Goal: Contribute content: Contribute content

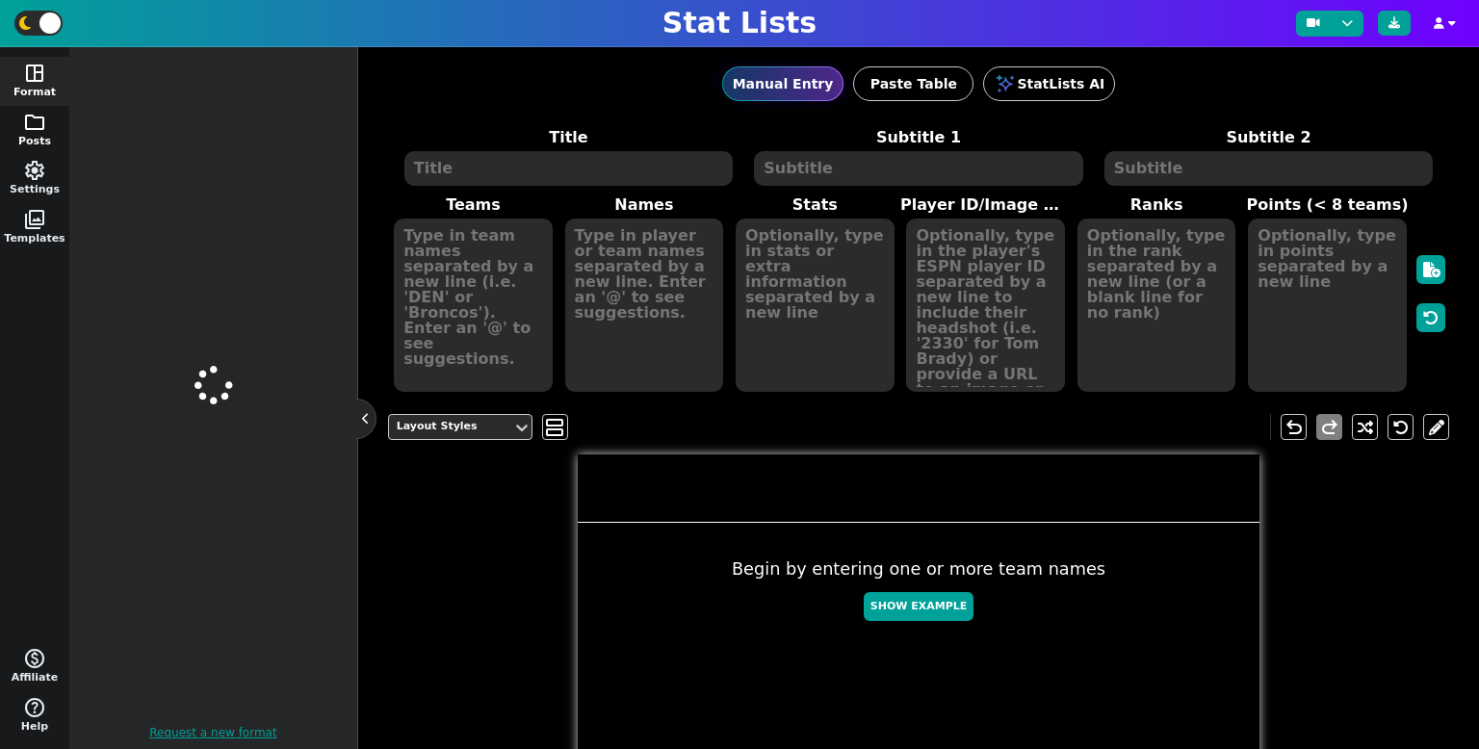
click at [26, 133] on button "folder Posts" at bounding box center [34, 130] width 69 height 49
click at [46, 126] on button "folder Posts" at bounding box center [34, 130] width 69 height 49
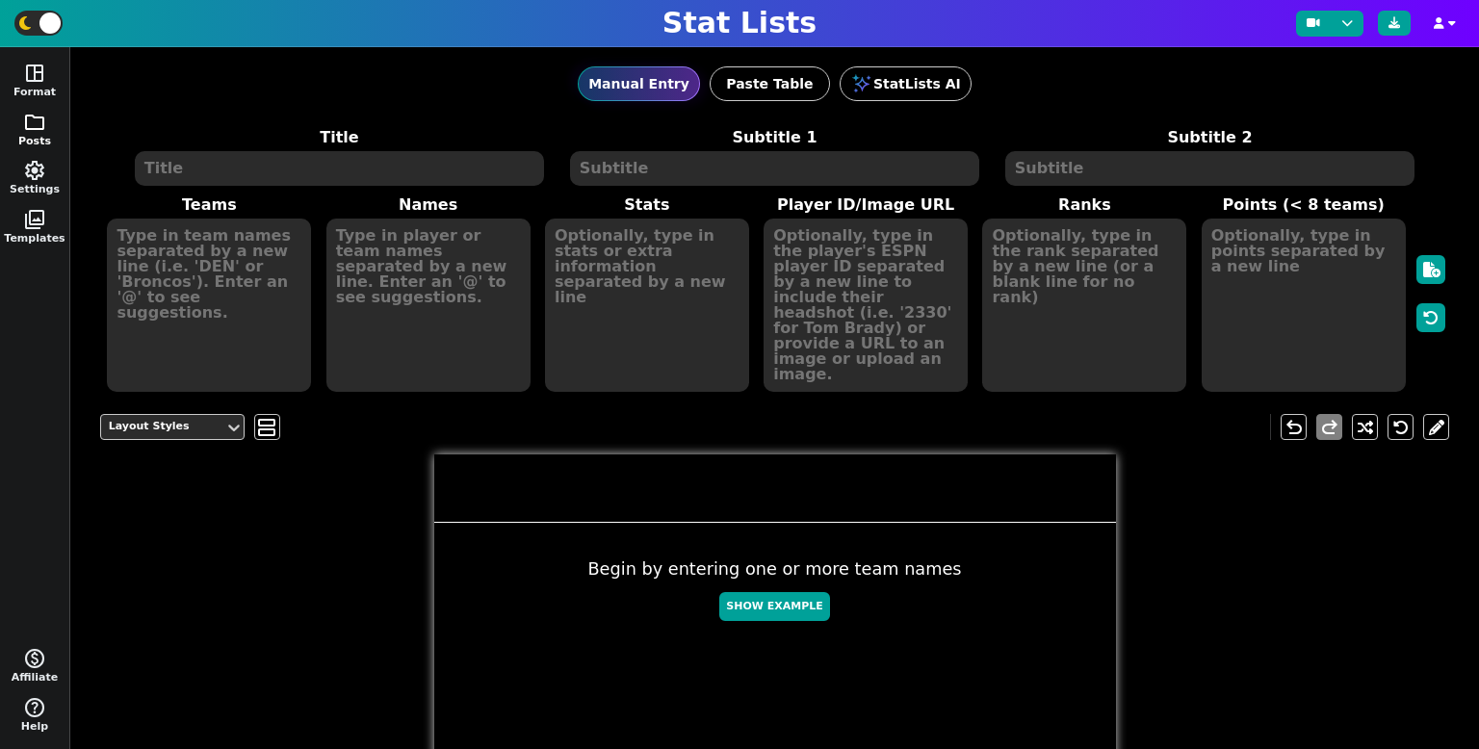
click at [47, 142] on button "folder Posts" at bounding box center [34, 130] width 69 height 49
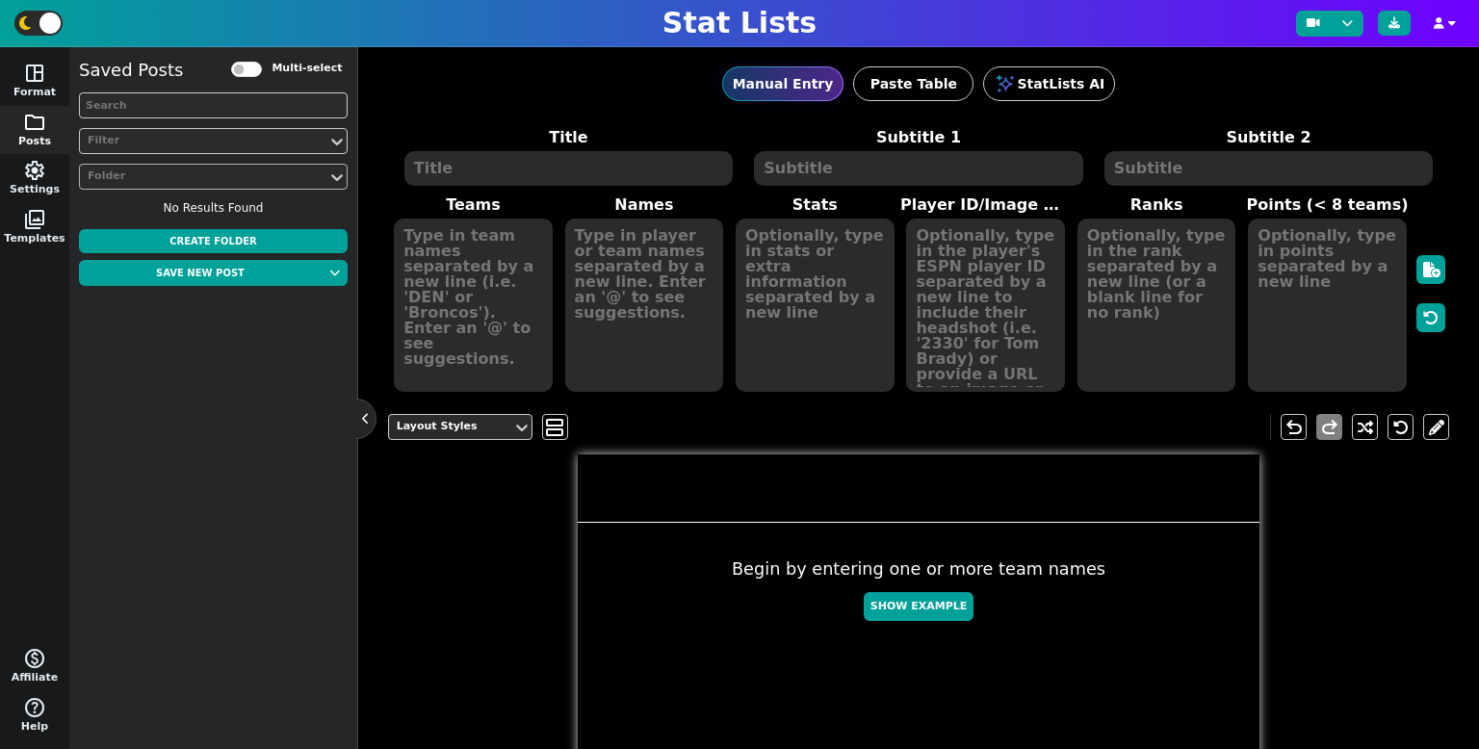
click at [264, 171] on div "Folder" at bounding box center [204, 176] width 232 height 16
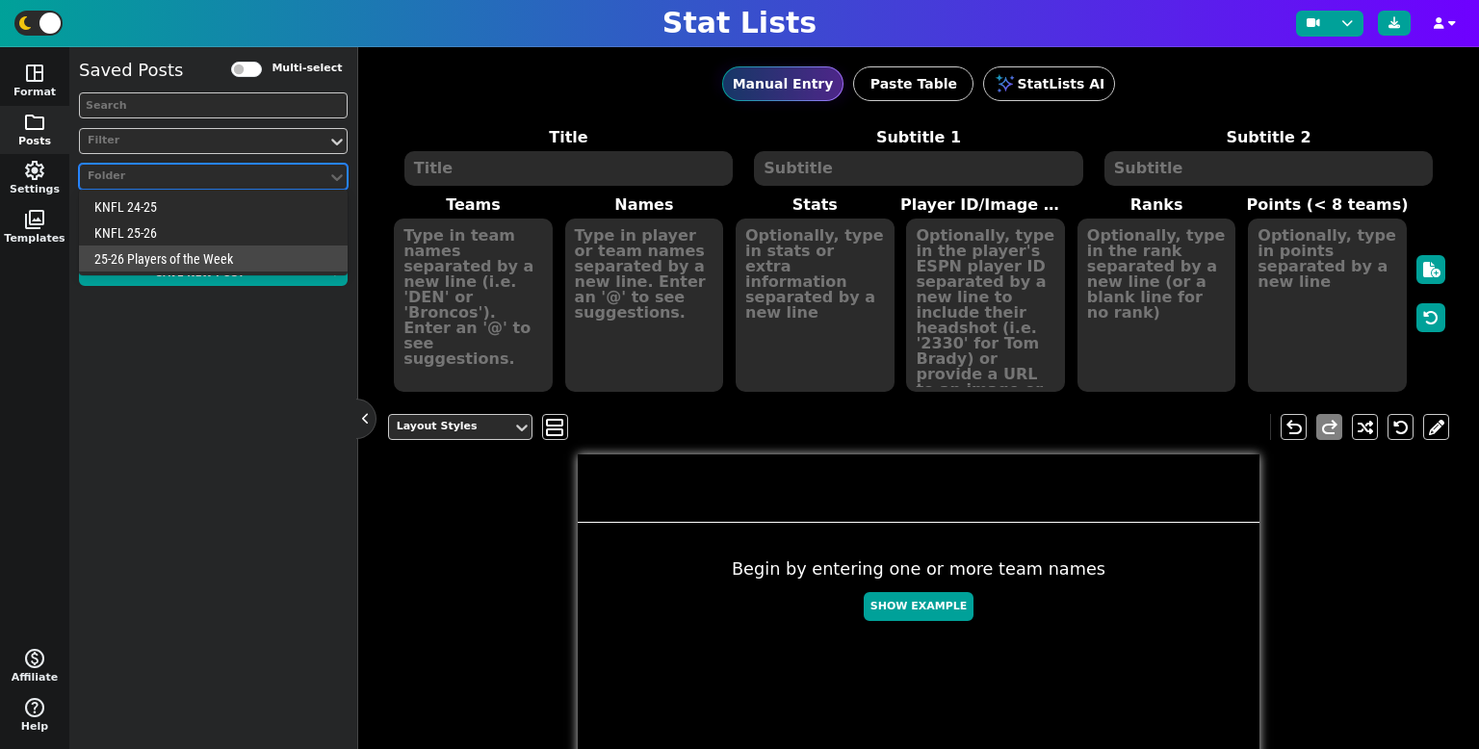
click at [218, 248] on div "25-26 Players of the Week" at bounding box center [213, 258] width 269 height 26
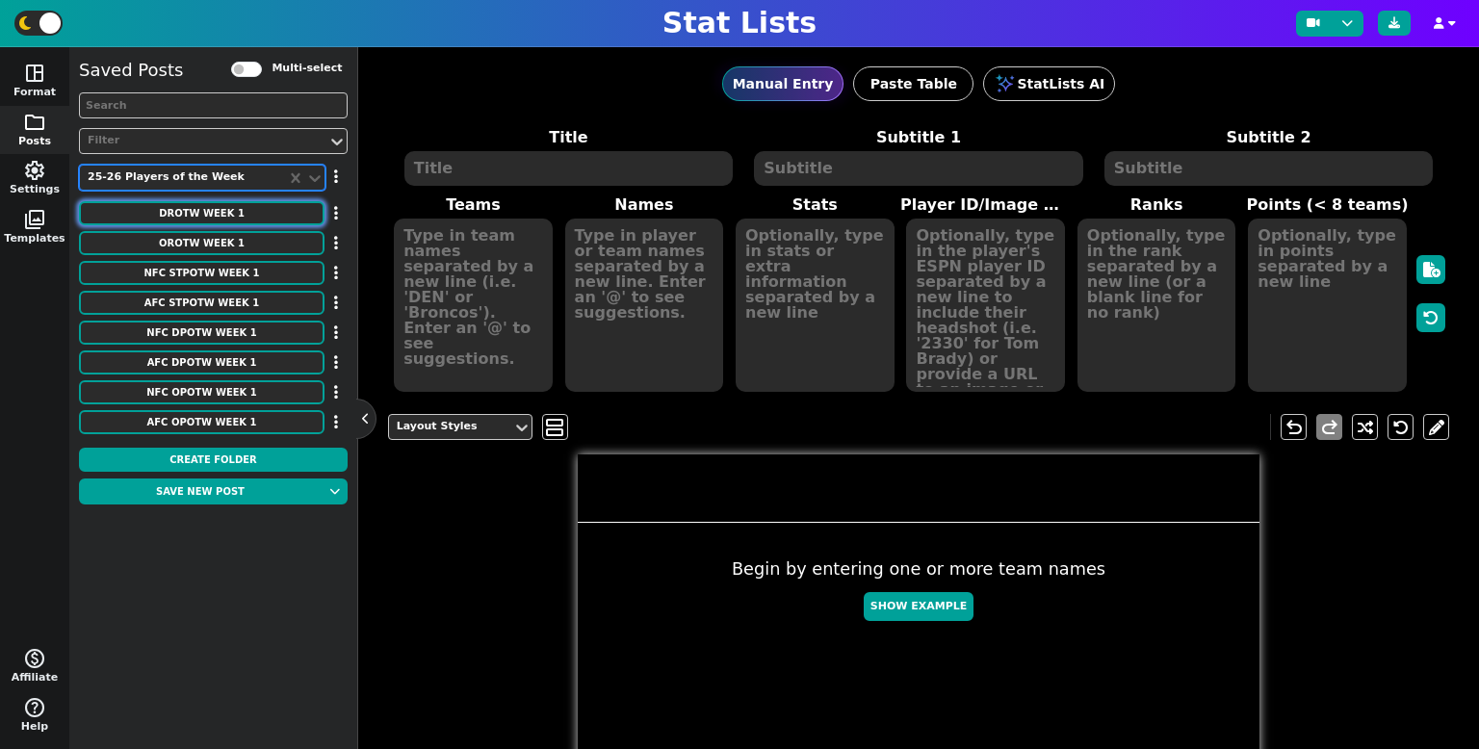
click at [245, 207] on button "DROTW Week 1" at bounding box center [201, 213] width 245 height 24
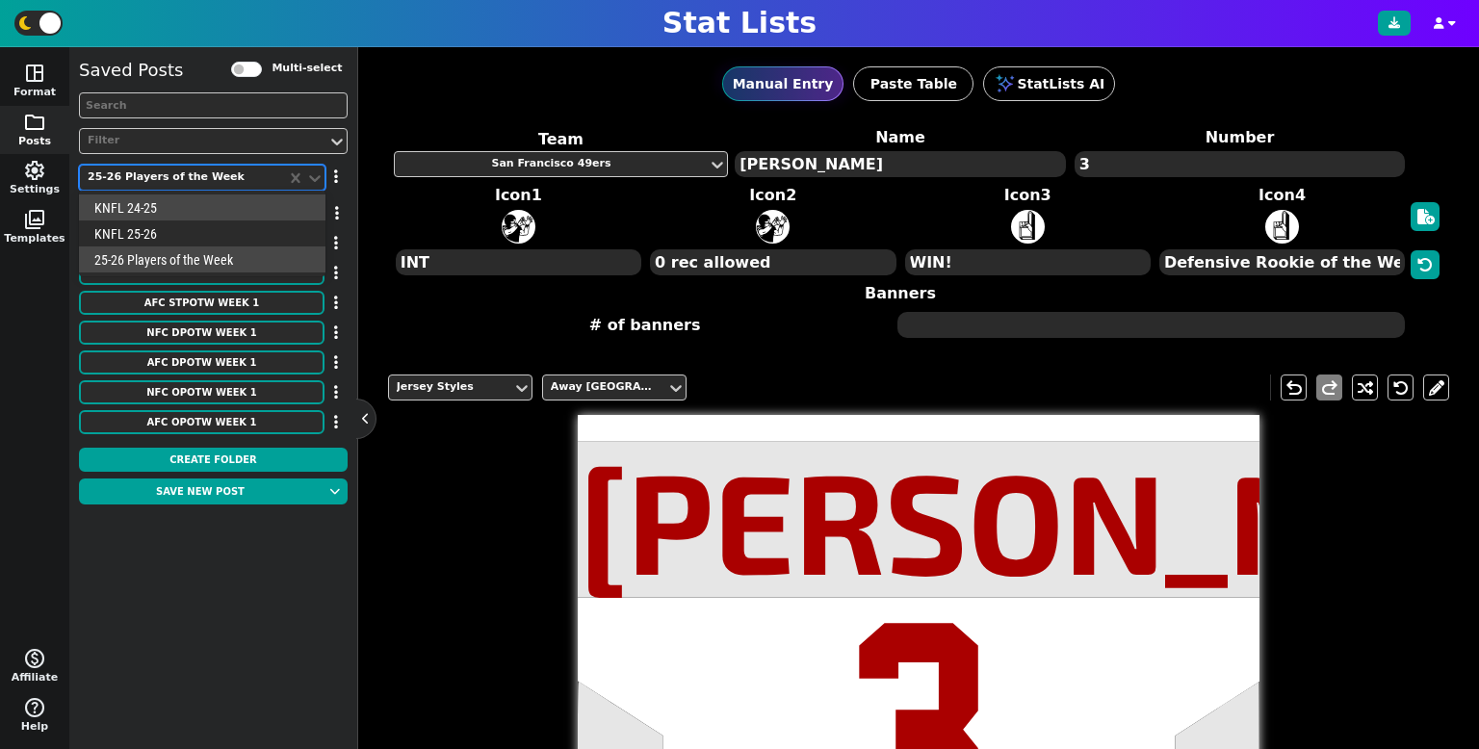
click at [216, 181] on div "25-26 Players of the Week" at bounding box center [183, 177] width 191 height 16
click at [174, 240] on div "KNFL 25-26" at bounding box center [202, 233] width 246 height 26
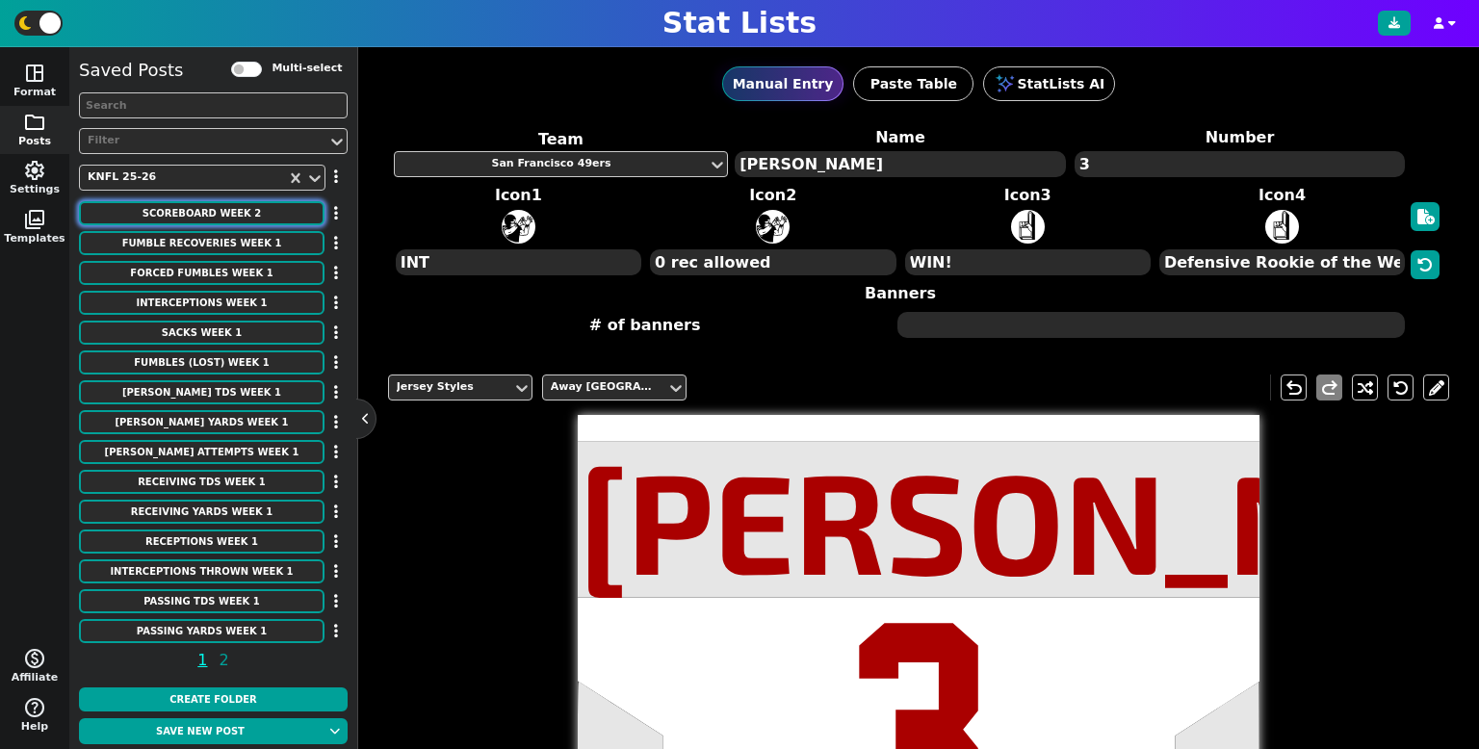
click at [222, 221] on button "SCOREBOARD Week 2" at bounding box center [201, 213] width 245 height 24
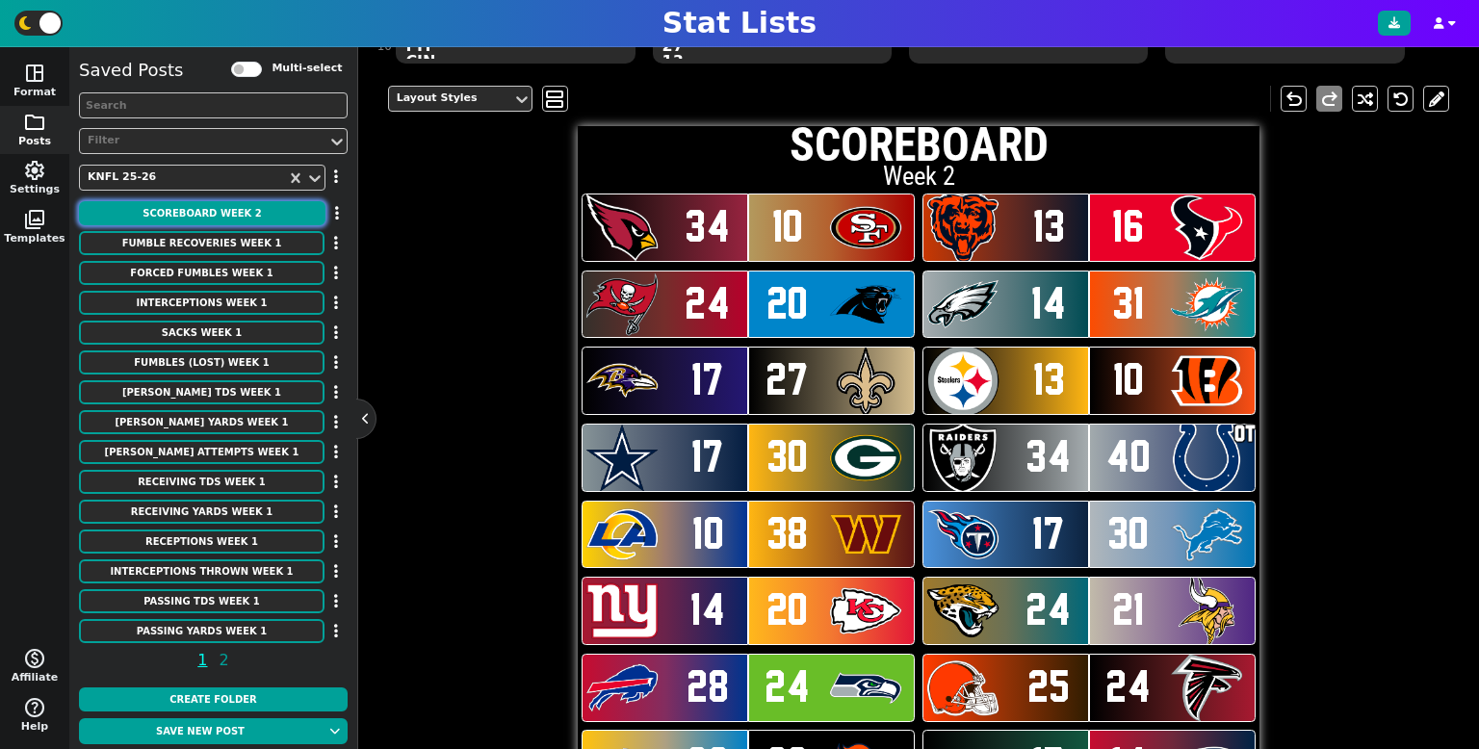
scroll to position [396, 0]
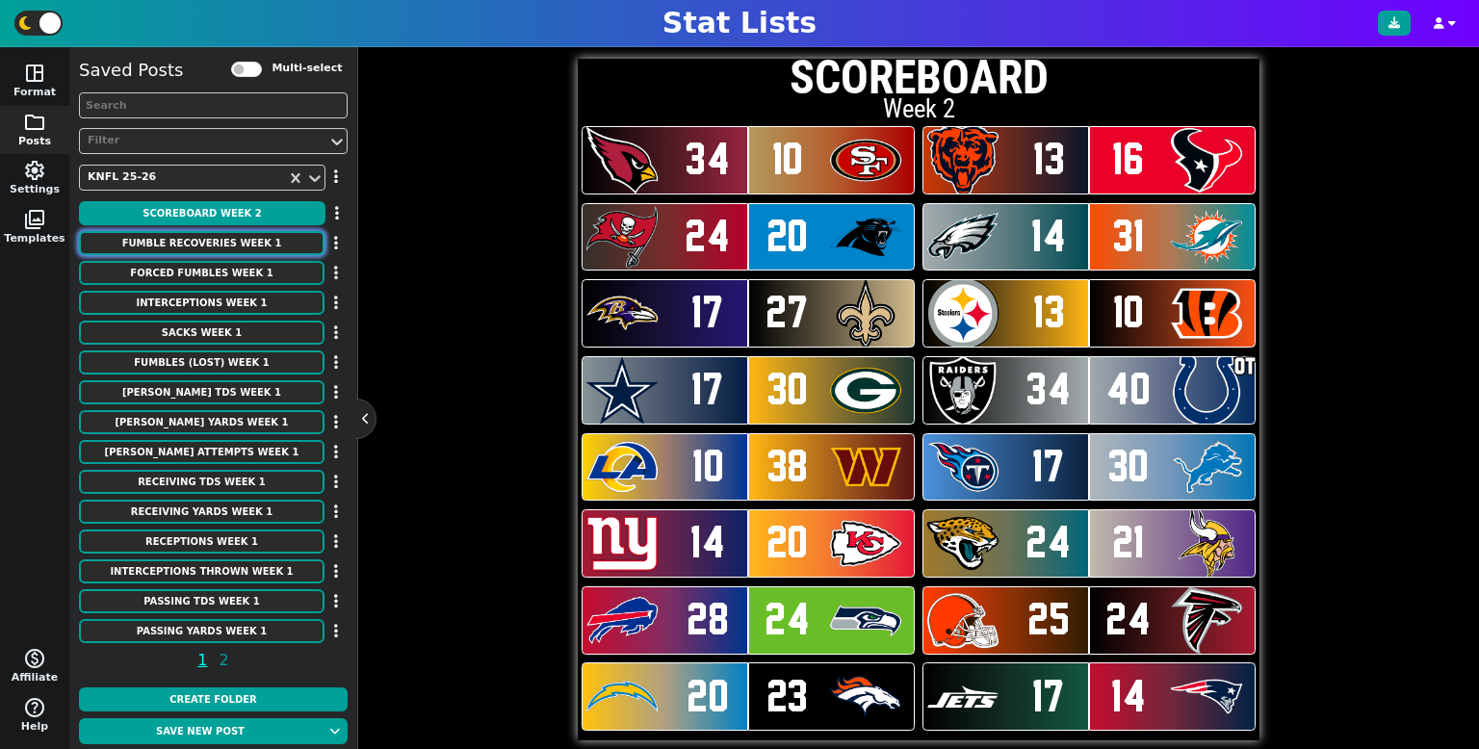
click at [245, 247] on button "Fumble Recoveries Week 1" at bounding box center [201, 243] width 245 height 24
type textarea "Fumble Recoveries"
type textarea "Through Week 1"
type textarea "CLE TB MIN PHI CHI [MEDICAL_DATA] JAX DET LV"
type textarea "[PERSON_NAME] [PERSON_NAME] [PERSON_NAME] [PERSON_NAME] Tuimoloau [PERSON_NAME]…"
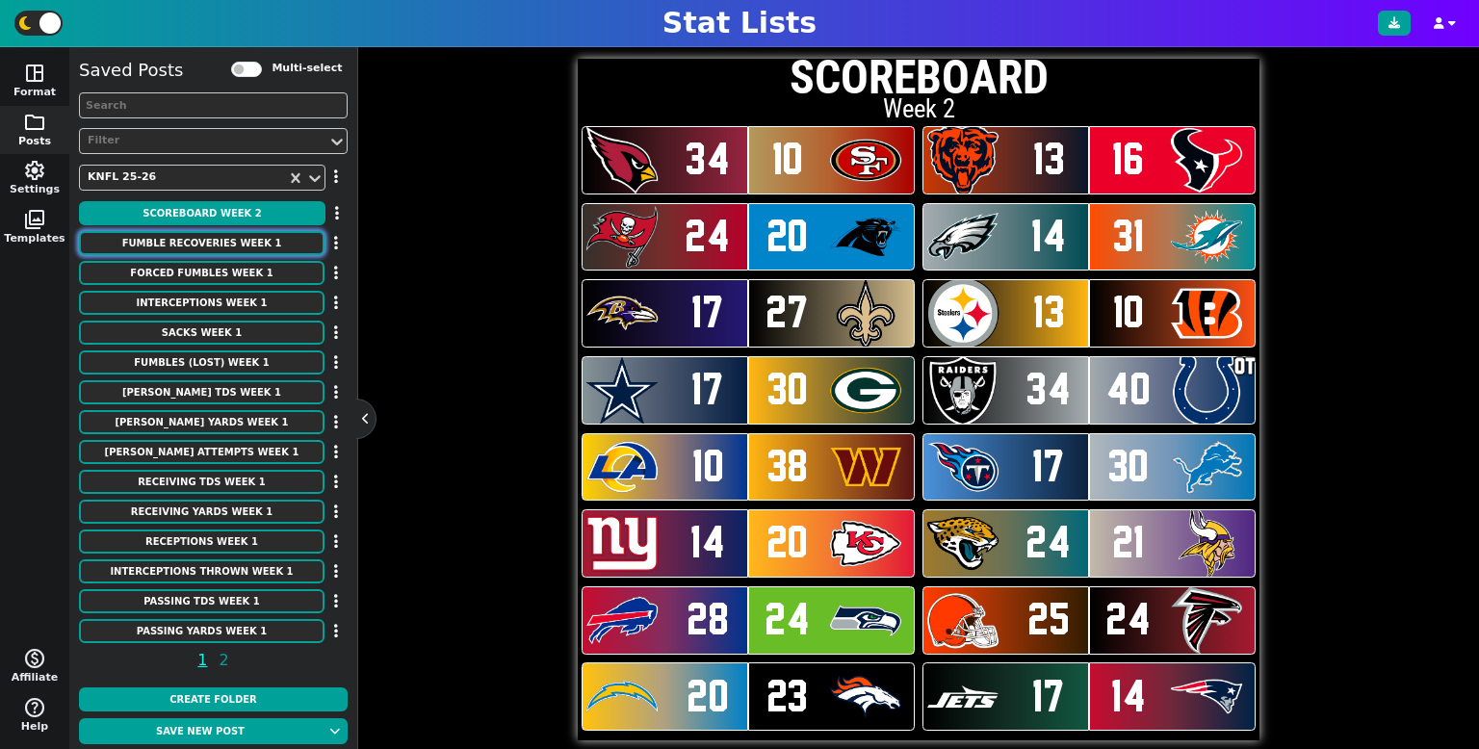
type textarea "1 1 1 1 1 1 1 1 1 1"
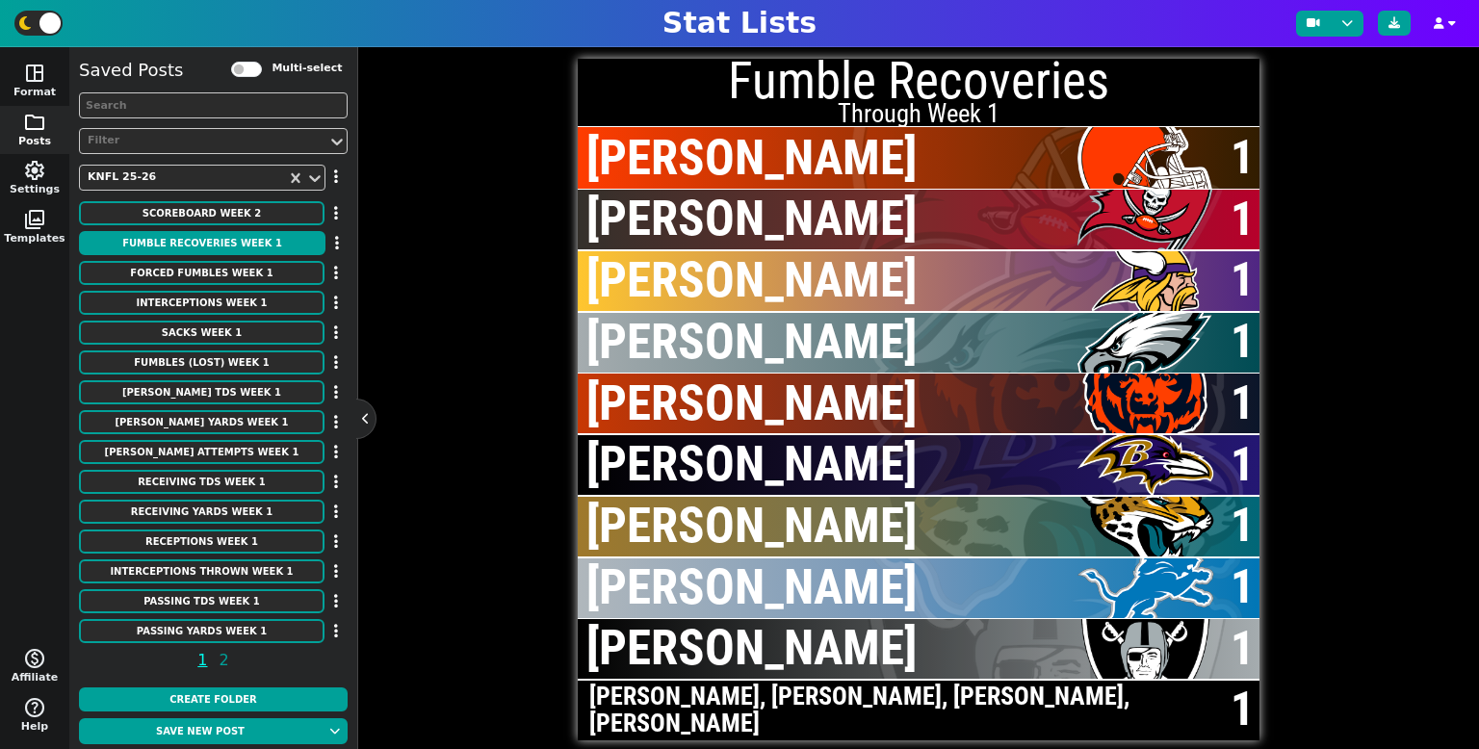
click at [244, 287] on div "Forced Fumbles Week 1" at bounding box center [213, 274] width 269 height 26
click at [245, 284] on button "Forced Fumbles Week 1" at bounding box center [201, 273] width 245 height 24
type textarea "Forced Fumbles"
type textarea "JAX LV ARI MIN CLE TB [MEDICAL_DATA] PHI MIN"
type textarea "[PERSON_NAME] [PERSON_NAME] [PERSON_NAME] [PERSON_NAME] [PERSON_NAME] [PERSON_N…"
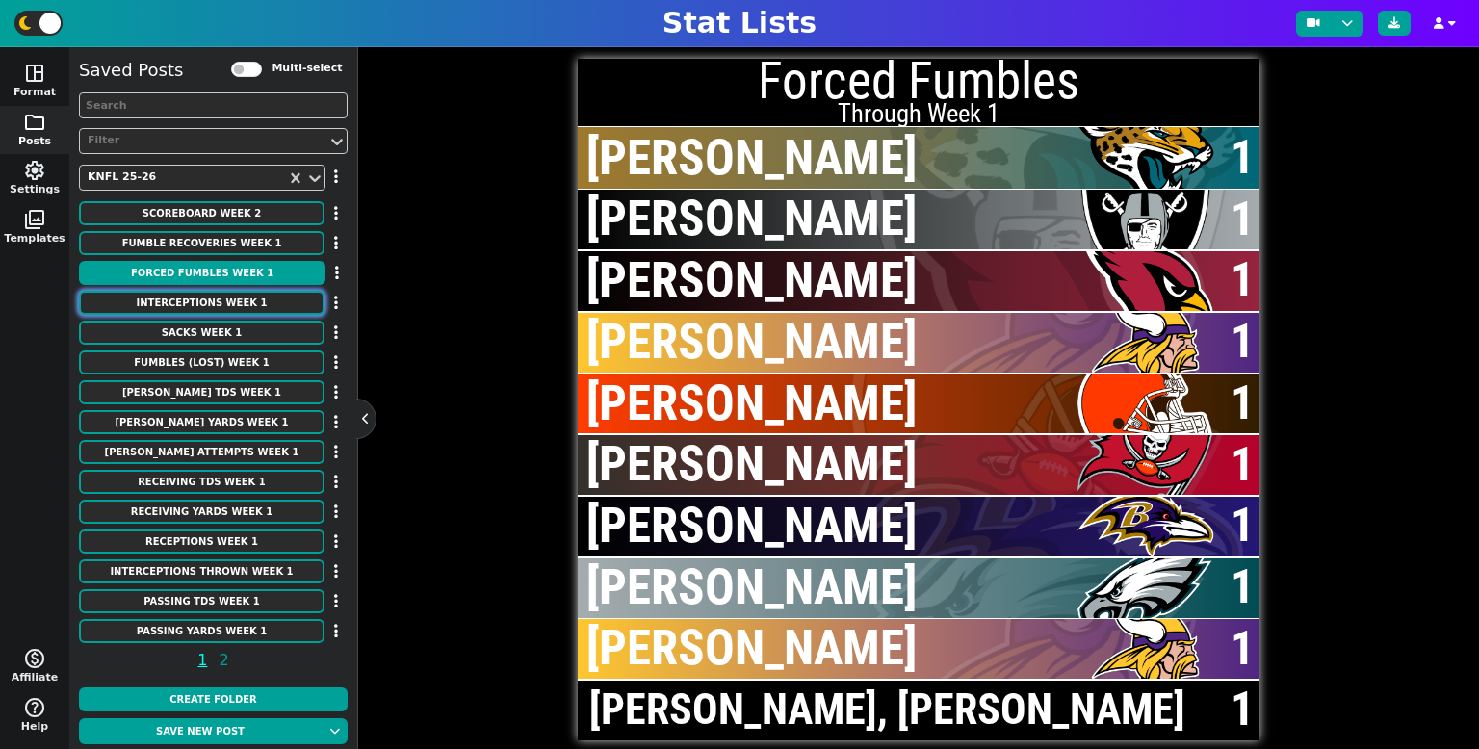
click at [247, 305] on button "Interceptions Week 1" at bounding box center [201, 303] width 245 height 24
type textarea "Interceptions"
type textarea "CAR LV JAX HOU ATL SEA TB IND DEN"
type textarea "[PERSON_NAME] [PERSON_NAME] [PERSON_NAME] [PERSON_NAME] [PERSON_NAME] [PERSON_N…"
type textarea "2 1 1 1 1 1 1 1 1 1"
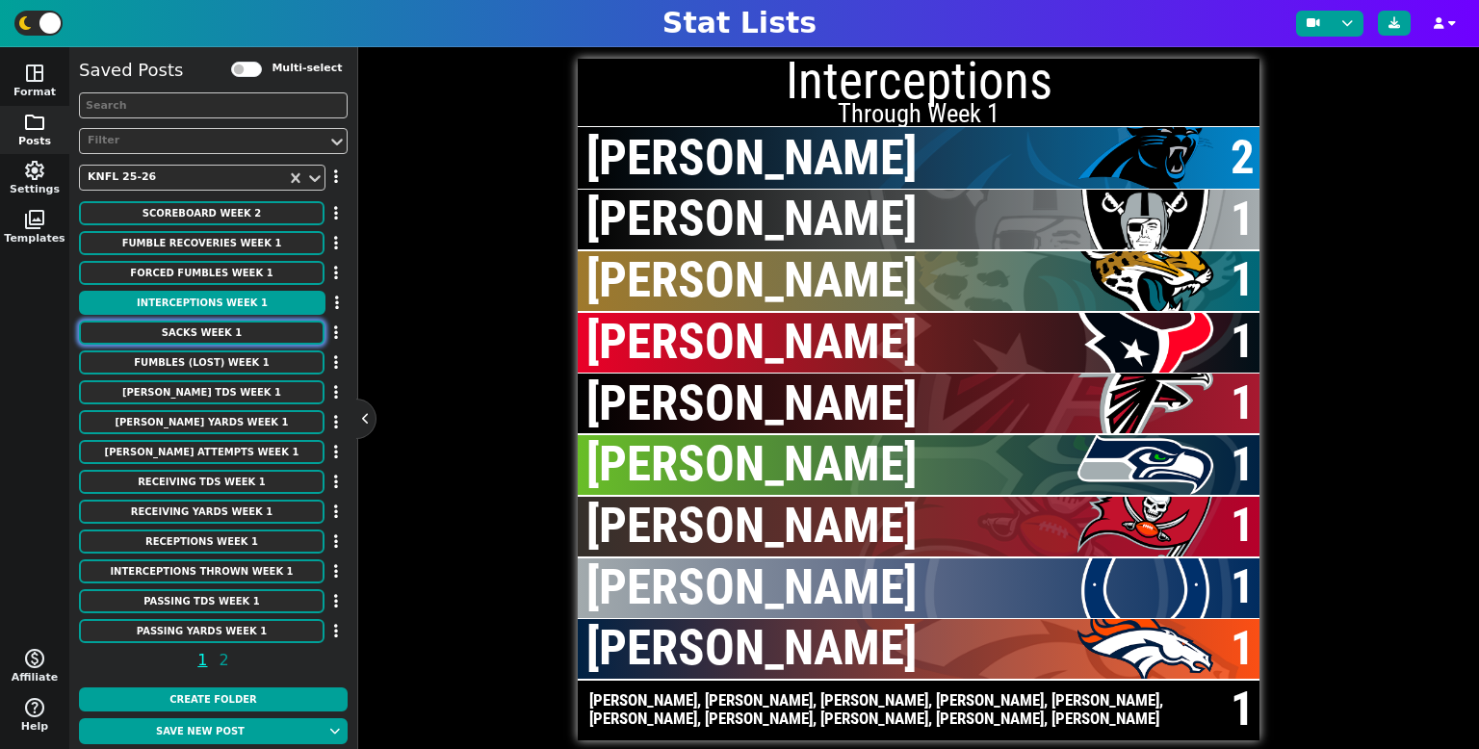
click at [247, 324] on button "Sacks Week 1" at bounding box center [201, 333] width 245 height 24
type textarea "Sacks"
type textarea "JAX BUF JAX CLE PIT GB PHI CLE TEN"
type textarea "[PERSON_NAME] [PERSON_NAME] [PERSON_NAME] [PERSON_NAME] [PERSON_NAME] Shaq [PER…"
type textarea "2.0 2.0 1.5 1.5 1.5 1.5 1.5 1.5 1.0 1.0"
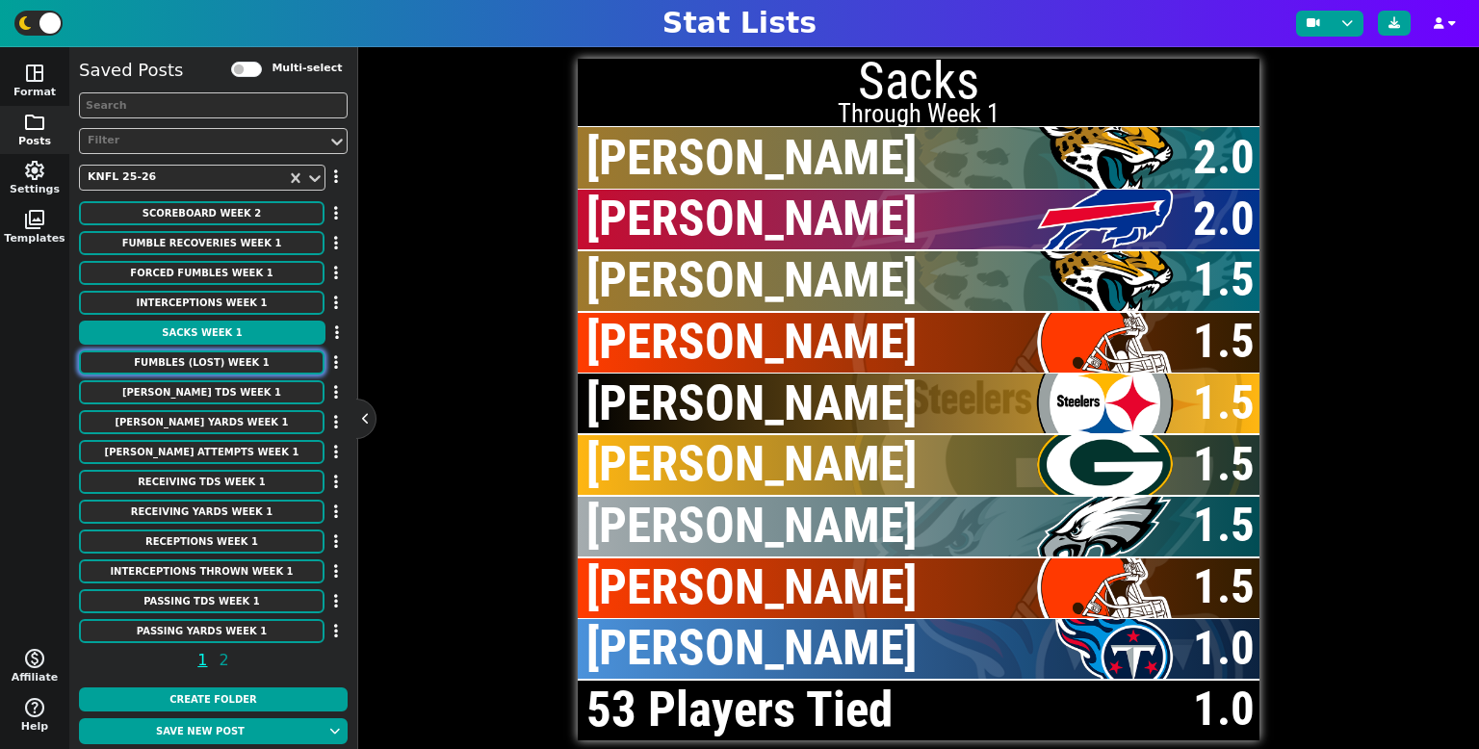
click at [242, 366] on button "Fumbles (Lost) Week 1" at bounding box center [201, 362] width 245 height 24
type textarea "Fumbles (Lost)"
type textarea "DET TB [MEDICAL_DATA] DEN NYG BUF GB CIN CLE"
type textarea "[PERSON_NAME] [PERSON_NAME] [PERSON_NAME] [PERSON_NAME] Well [PERSON_NAME] [PER…"
type textarea "1 (1) 1 (1) 1 (1) 1 (1) 1 (1) 1 (1) 1 (1) 1 (1) 1 (1) 1 (0)"
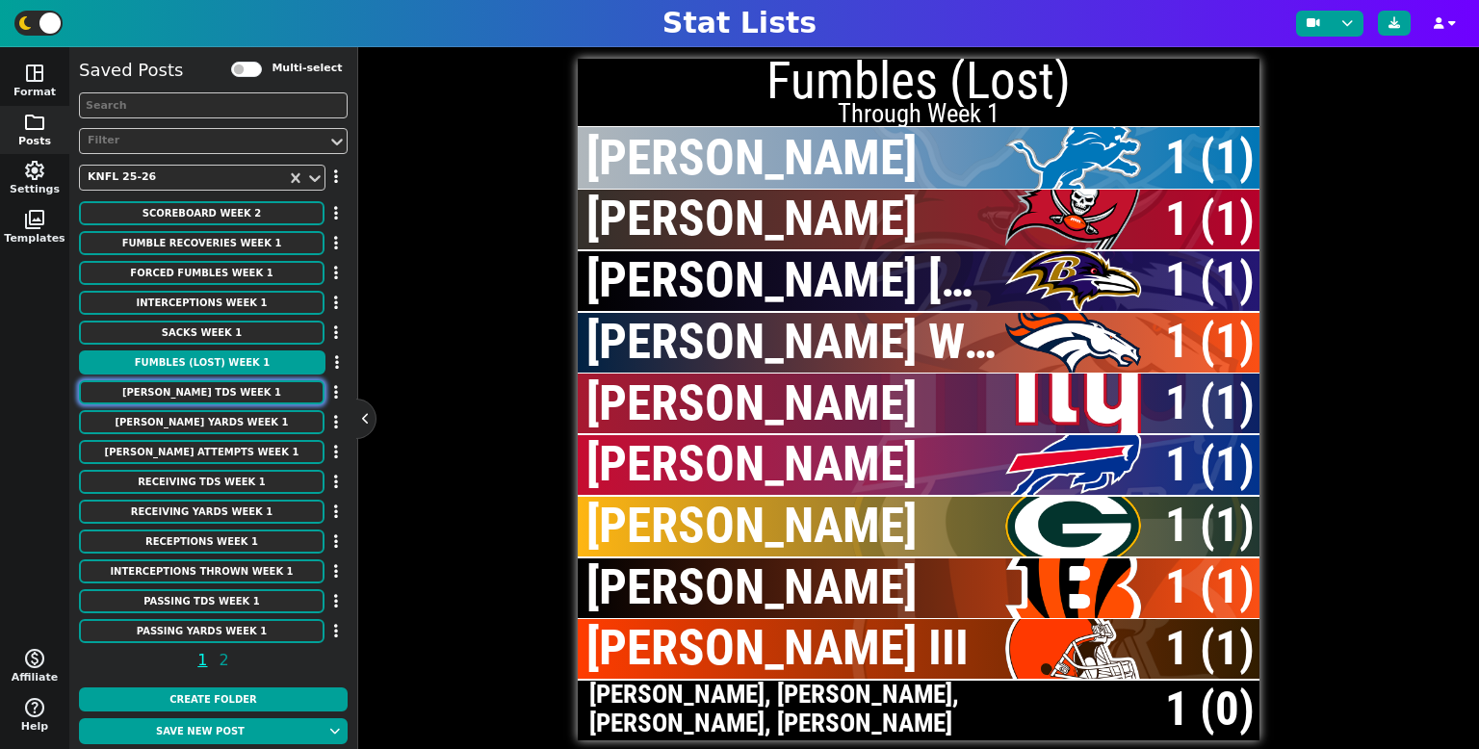
click at [233, 388] on button "[PERSON_NAME] TDs Week 1" at bounding box center [201, 392] width 245 height 24
type textarea "[PERSON_NAME] TDs"
type textarea "ATL CAR JAX JAX TEN DET CLE ATL NYJ"
type textarea "[PERSON_NAME] [PERSON_NAME] [PERSON_NAME] [PERSON_NAME] III [PERSON_NAME] [PERS…"
type textarea "2 2 1 1 1 1 1 1 1 1"
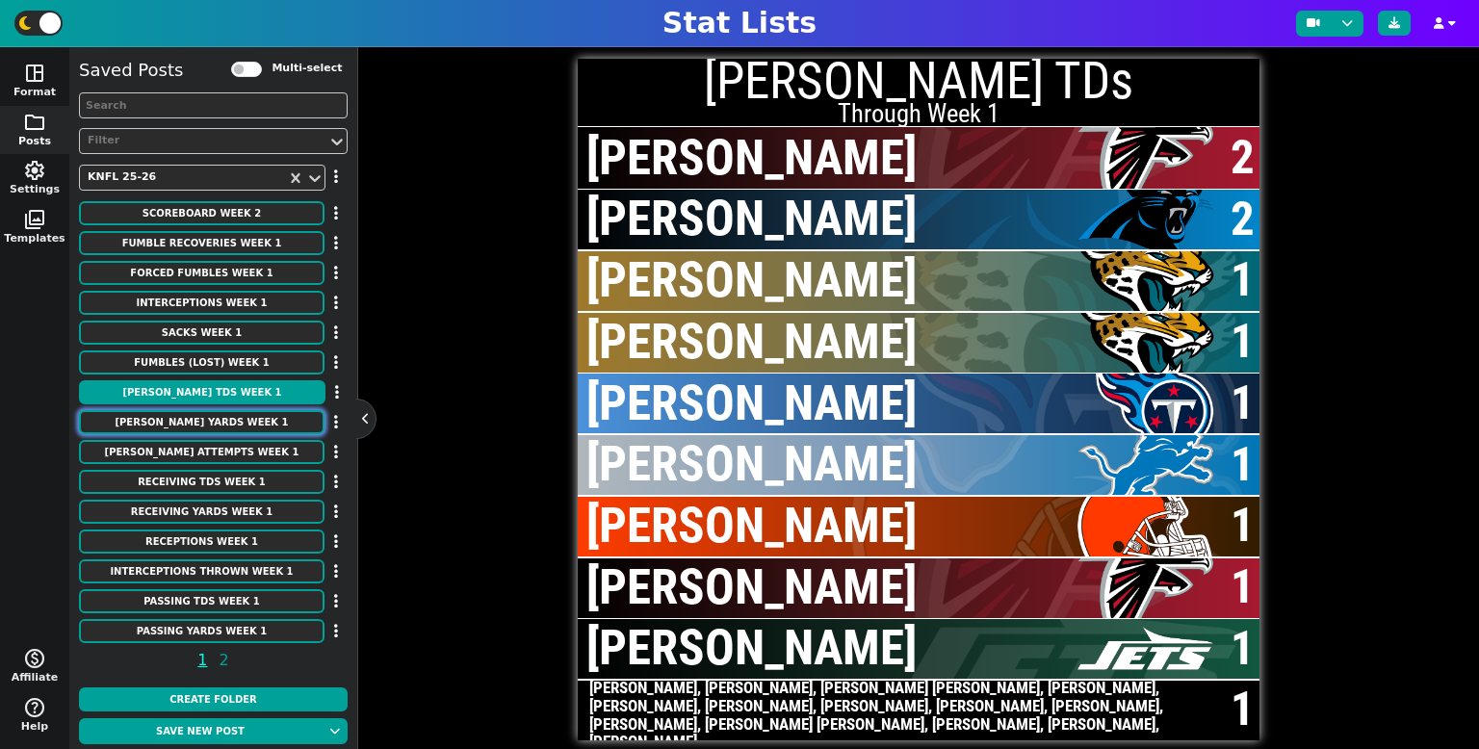
click at [239, 419] on button "[PERSON_NAME] Yards Week 1" at bounding box center [201, 422] width 245 height 24
type textarea "[PERSON_NAME] Yards"
type textarea "ATL CAR SF TEN NYJ LV JAX IND HOU [MEDICAL_DATA]"
type textarea "[PERSON_NAME] [PERSON_NAME] [PERSON_NAME] [PERSON_NAME] [PERSON_NAME] [PERSON_N…"
type textarea "118 115 113 109 102 101 100 100 90 77"
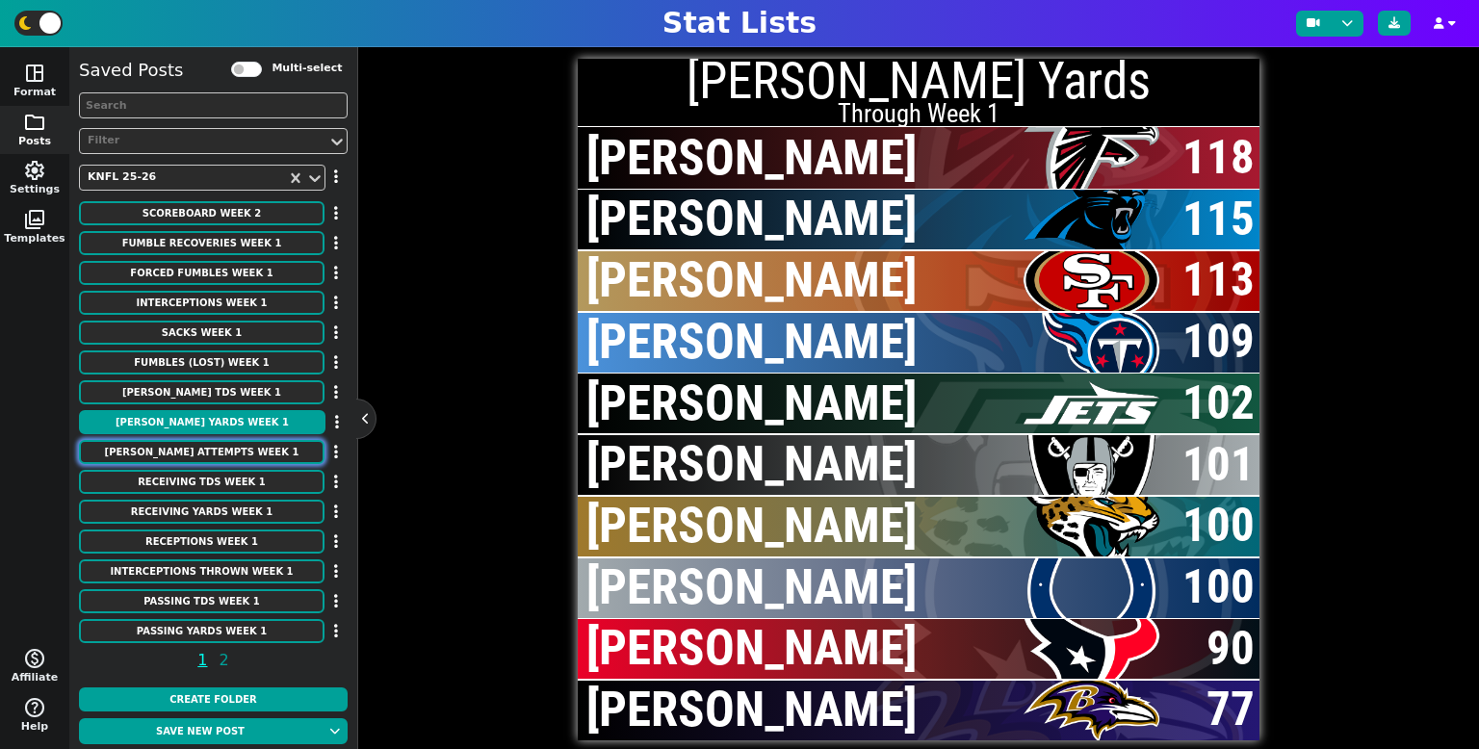
click at [234, 453] on button "[PERSON_NAME] Attempts Week 1" at bounding box center [201, 452] width 245 height 24
type textarea "[PERSON_NAME] Attempts"
type textarea "ATL TEN JAX [MEDICAL_DATA] NYJ HOU IND SF DET NO"
type textarea "[PERSON_NAME] [PERSON_NAME] [PERSON_NAME] [PERSON_NAME] [PERSON_NAME] [PERSON_N…"
type textarea "21 20 19 19 17 16 15 14 13 13"
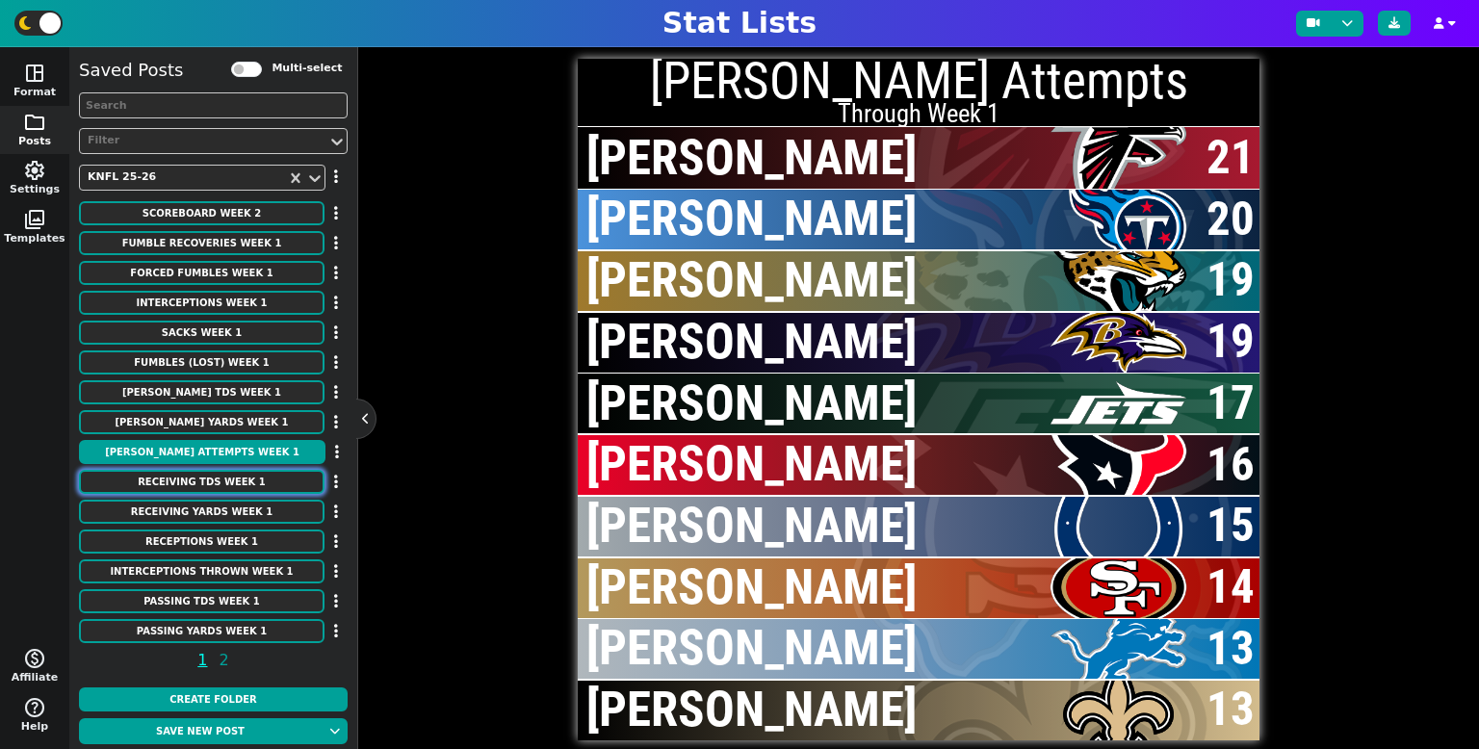
click at [222, 473] on button "Receiving TDs Week 1" at bounding box center [201, 482] width 245 height 24
type textarea "Receiving TDs"
type textarea "GB JAX BUF HOU HOU CLE PIT SEA SEA"
type textarea "[PERSON_NAME] [PERSON_NAME] [PERSON_NAME] [PERSON_NAME] [PERSON_NAME] Rome Odun…"
type textarea "2 1 1 1 1 1 1 1 1 1"
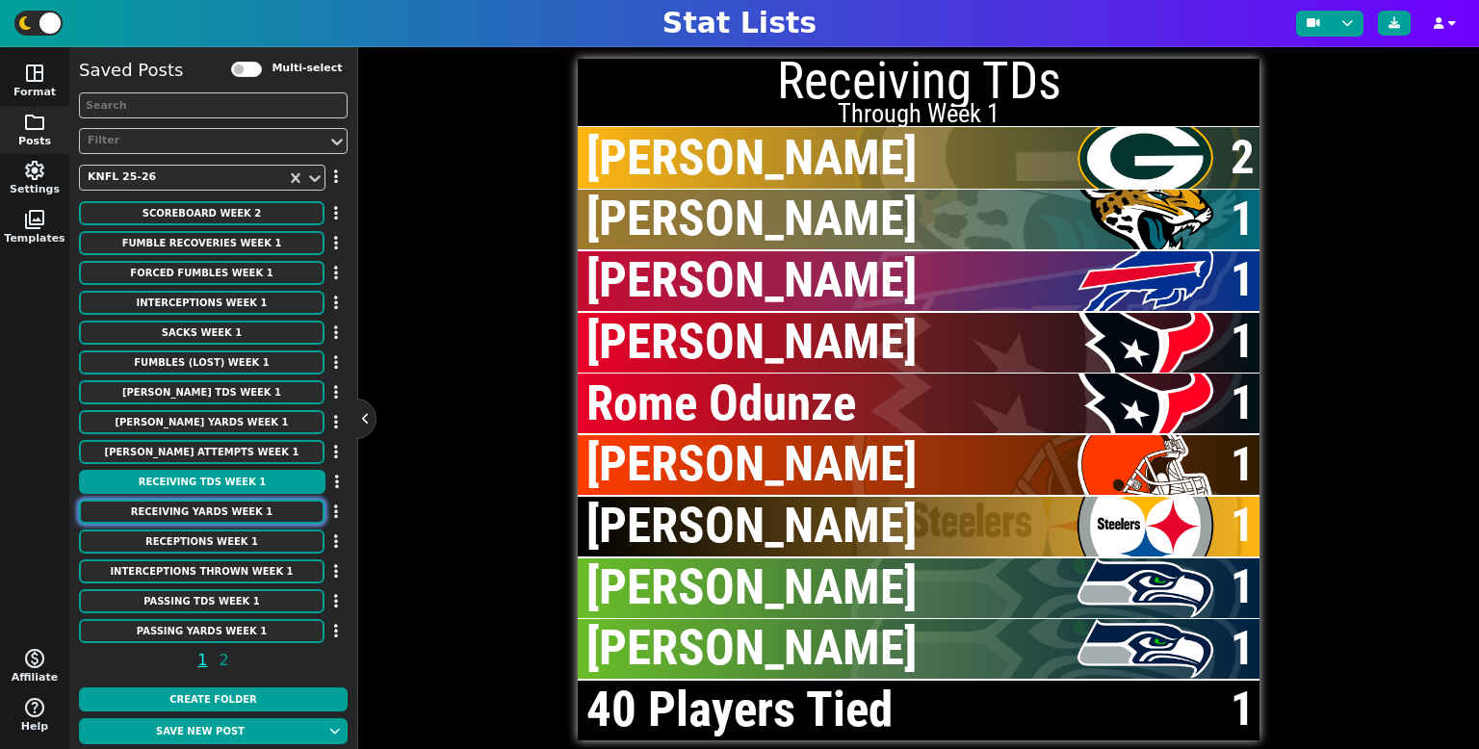
click at [220, 508] on button "Receiving Yards Week 1" at bounding box center [201, 512] width 245 height 24
type textarea "Receiving Yards"
type textarea "TB WAS SEA MIN MIA JAX KC LAR SEA NYJ"
type textarea "[PERSON_NAME] [PERSON_NAME] [PERSON_NAME] [PERSON_NAME] [PERSON_NAME] [PERSON_N…"
type textarea "134 128 122 121 119 117 116 109 101 101"
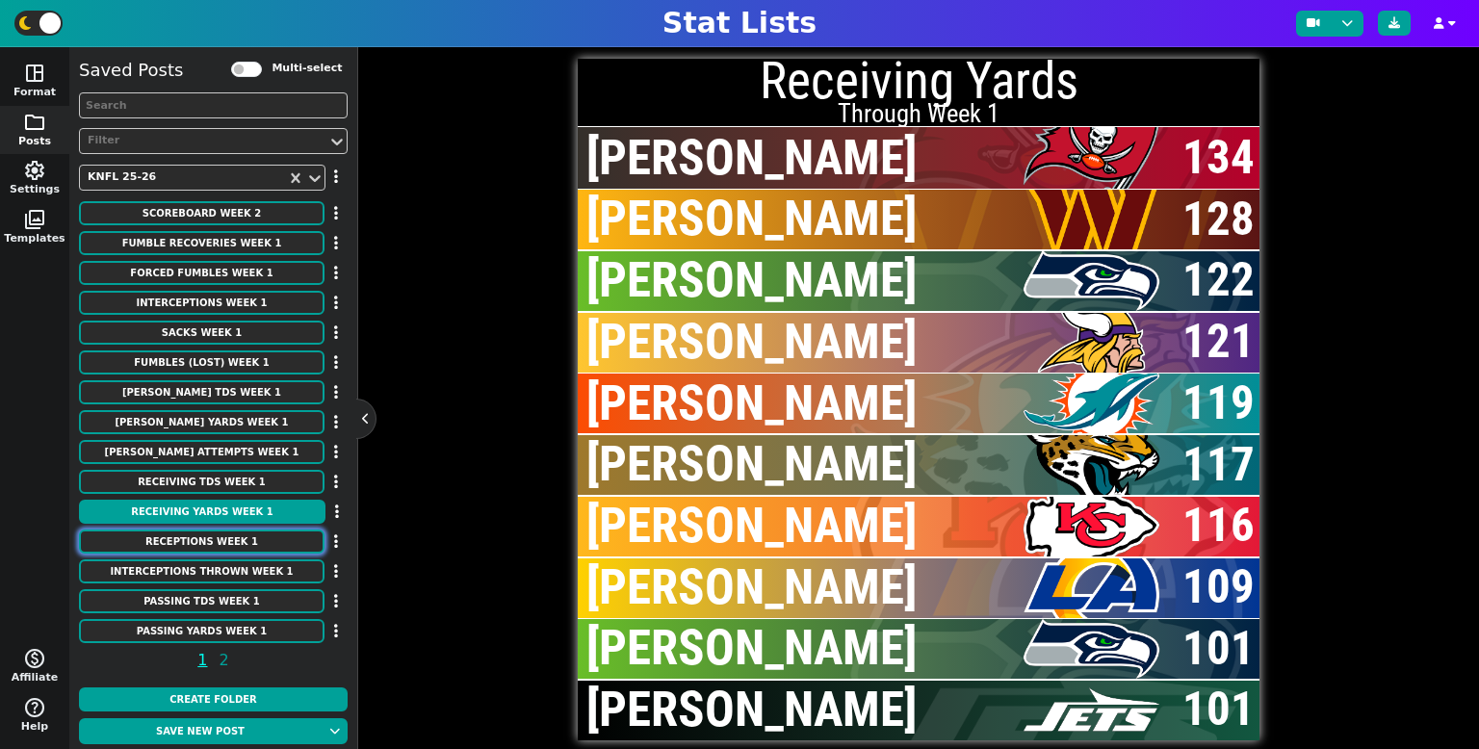
click at [229, 549] on button "Receptions Week 1" at bounding box center [201, 541] width 245 height 24
type textarea "Receptions"
type textarea "MIN TB BUF BUF JAX SEA TB WAS DAL"
type textarea "[PERSON_NAME] [PERSON_NAME] [PERSON_NAME] [PERSON_NAME] [PERSON_NAME] [PERSON_N…"
type textarea "11 10 9 9 8 8 8 8 8 7"
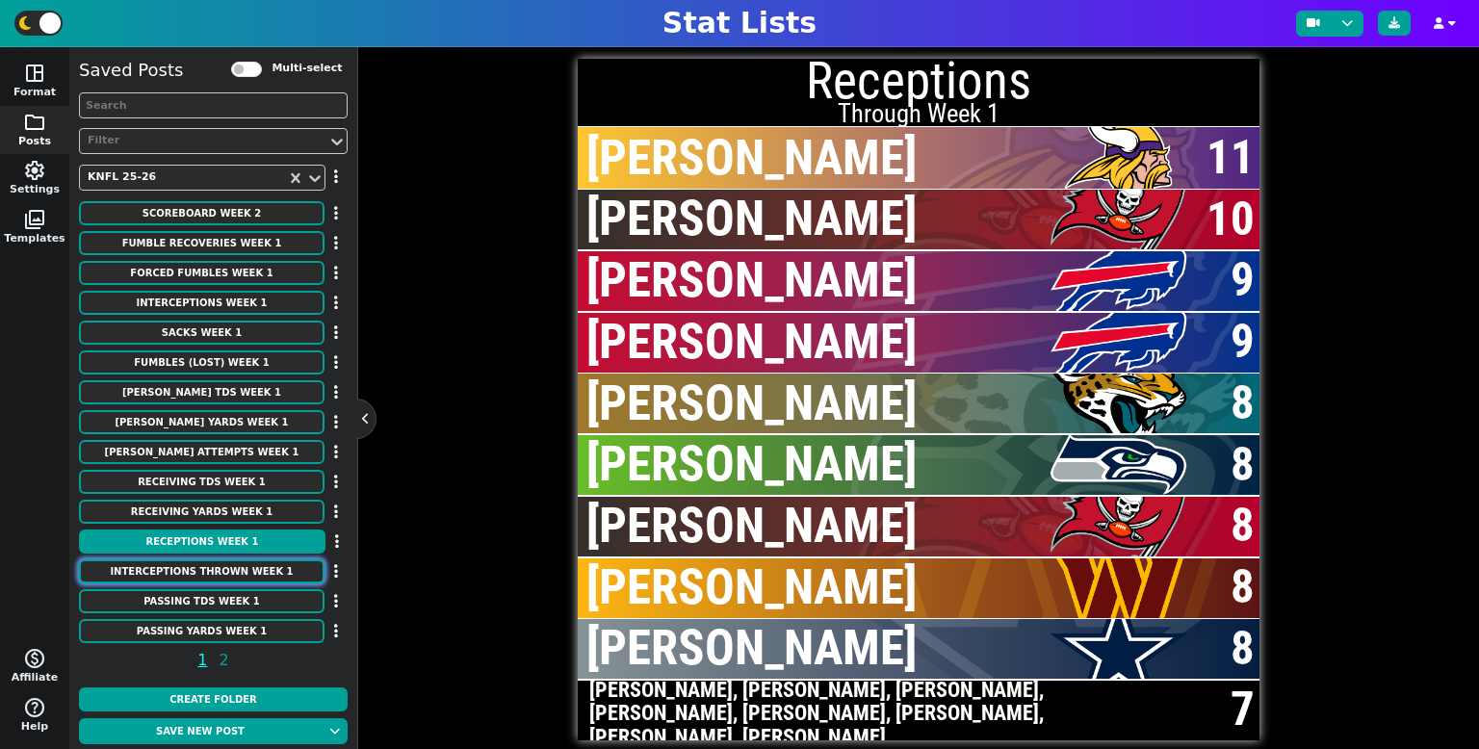
click at [231, 568] on button "Interceptions Thrown Week 1" at bounding box center [201, 571] width 245 height 24
type textarea "Interceptions Thrown"
type textarea "LAR CIN LAC BUF TEN PIT NYJ [MEDICAL_DATA] MIN"
type textarea "[PERSON_NAME] [PERSON_NAME] [PERSON_NAME] [PERSON_NAME] [PERSON_NAME] [PERSON_N…"
type textarea "2 2 2 1 1 1 1 1 1 1"
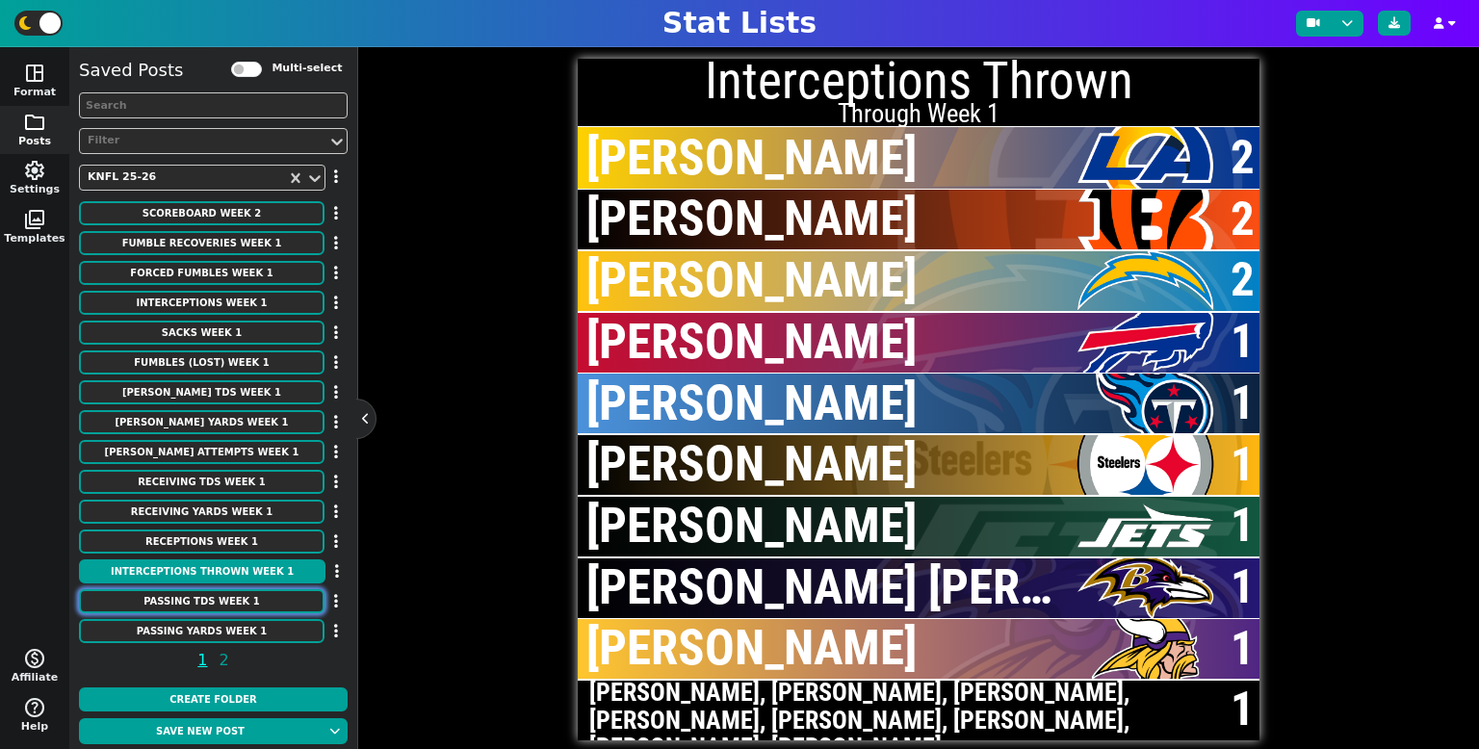
click at [238, 608] on button "Passing TDs Week 1" at bounding box center [201, 601] width 245 height 24
type textarea "Passing TDs"
type textarea "IND HOU SEA TB GB KC JAX DET MIN"
type textarea "[PERSON_NAME][MEDICAL_DATA] [PERSON_NAME] [PERSON_NAME] [PERSON_NAME] [PERSON_N…"
type textarea "4 3 3 3 3 3 2 2 2 2"
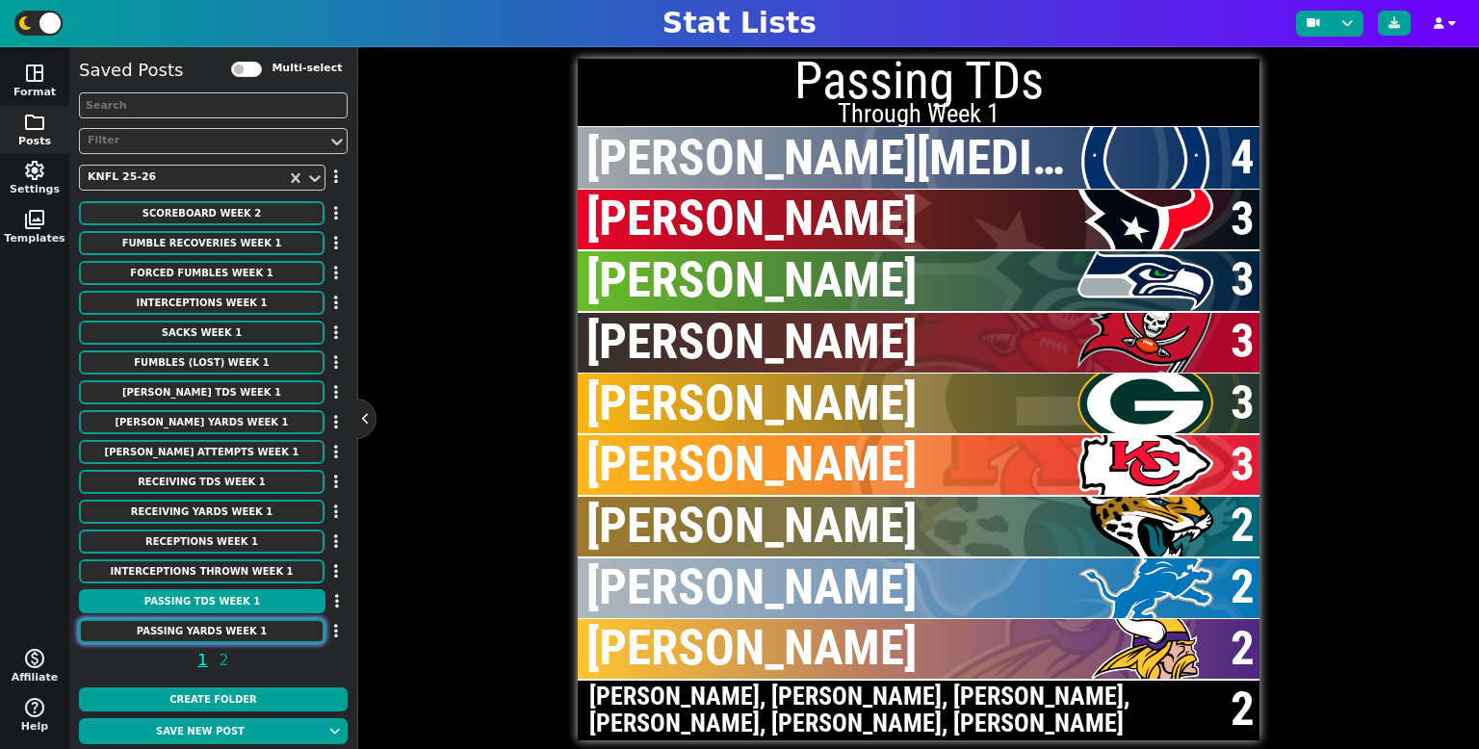
click at [240, 624] on button "Passing Yards Week 1" at bounding box center [201, 631] width 245 height 24
type textarea "Passing Yards"
type textarea "TB IND SEA GB KC DAL ARI [PERSON_NAME] WAS"
type textarea "[PERSON_NAME] [PERSON_NAME][MEDICAL_DATA] [PERSON_NAME] [PERSON_NAME] [PERSON_N…"
type textarea "389 348 336 325 317 315 313 307 303 301"
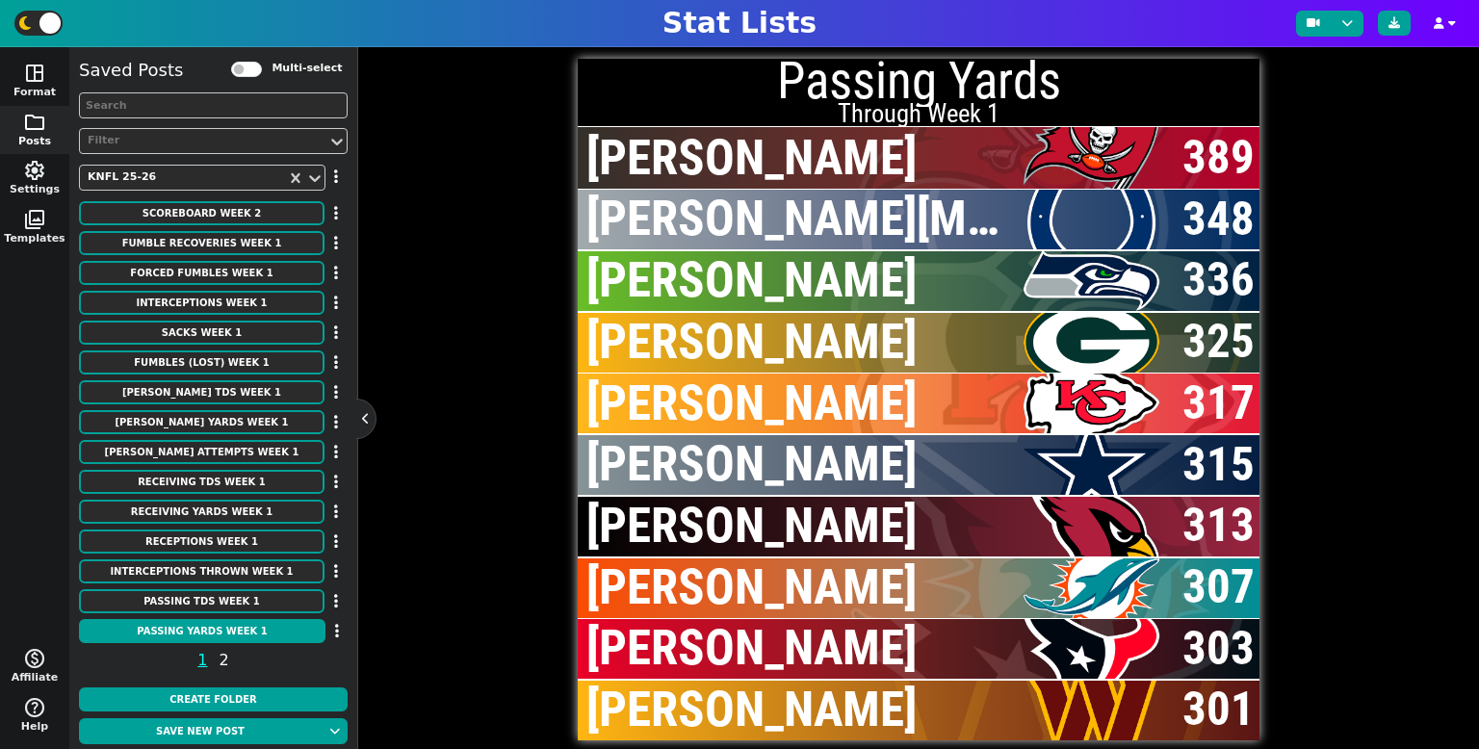
click at [224, 665] on span "2" at bounding box center [224, 660] width 15 height 24
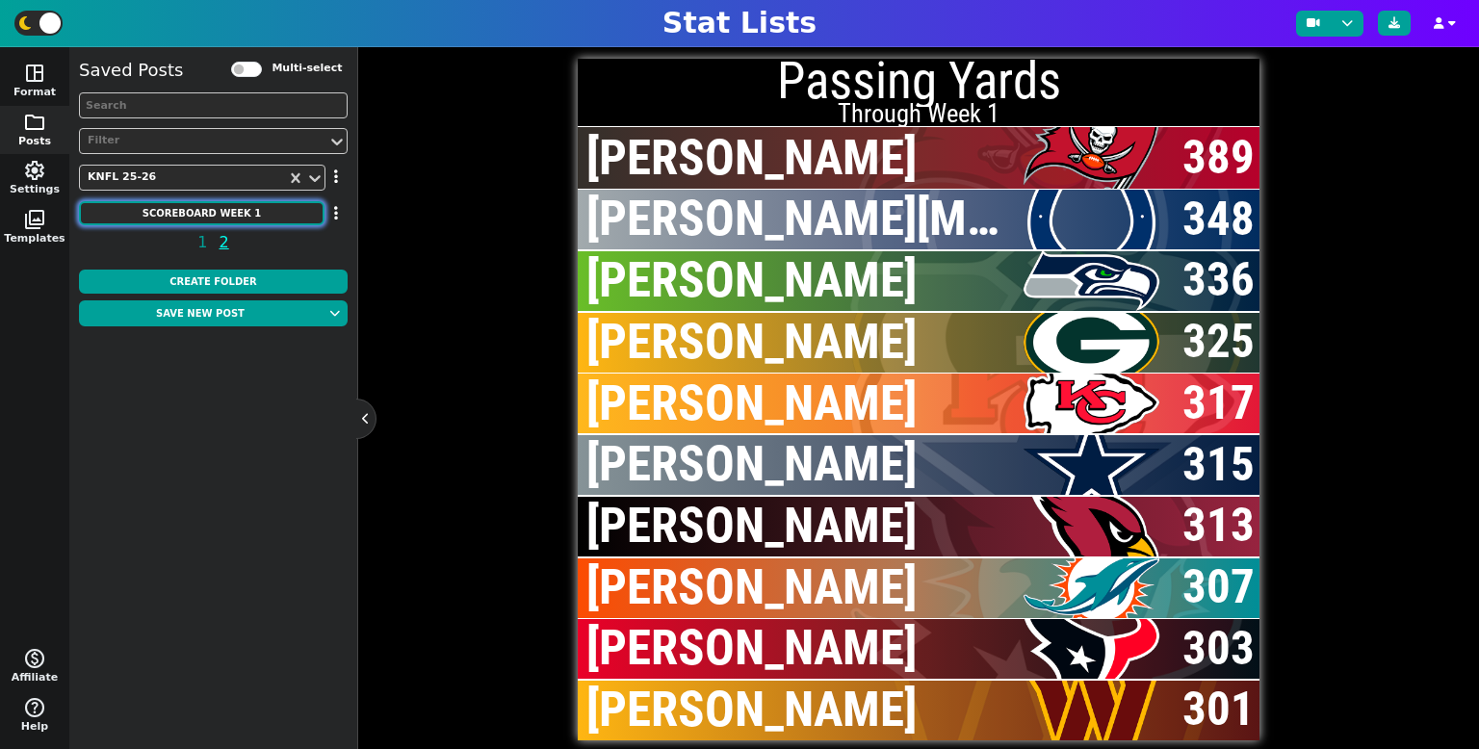
click at [219, 214] on button "SCOREBOARD Week 1" at bounding box center [201, 213] width 245 height 24
type textarea "SCOREBOARD"
type textarea "Week 1"
type textarea "BUF JAX TEN HOU DET CLE ATL PIT SEA NYJ TB [MEDICAL_DATA] GB MIN NE IND DEN PHI…"
type textarea "15 34 17 24 27 24 23 13 30 23 31 24 26 24 20 34 10 20 6 31 13 17 28 27 19 13 21…"
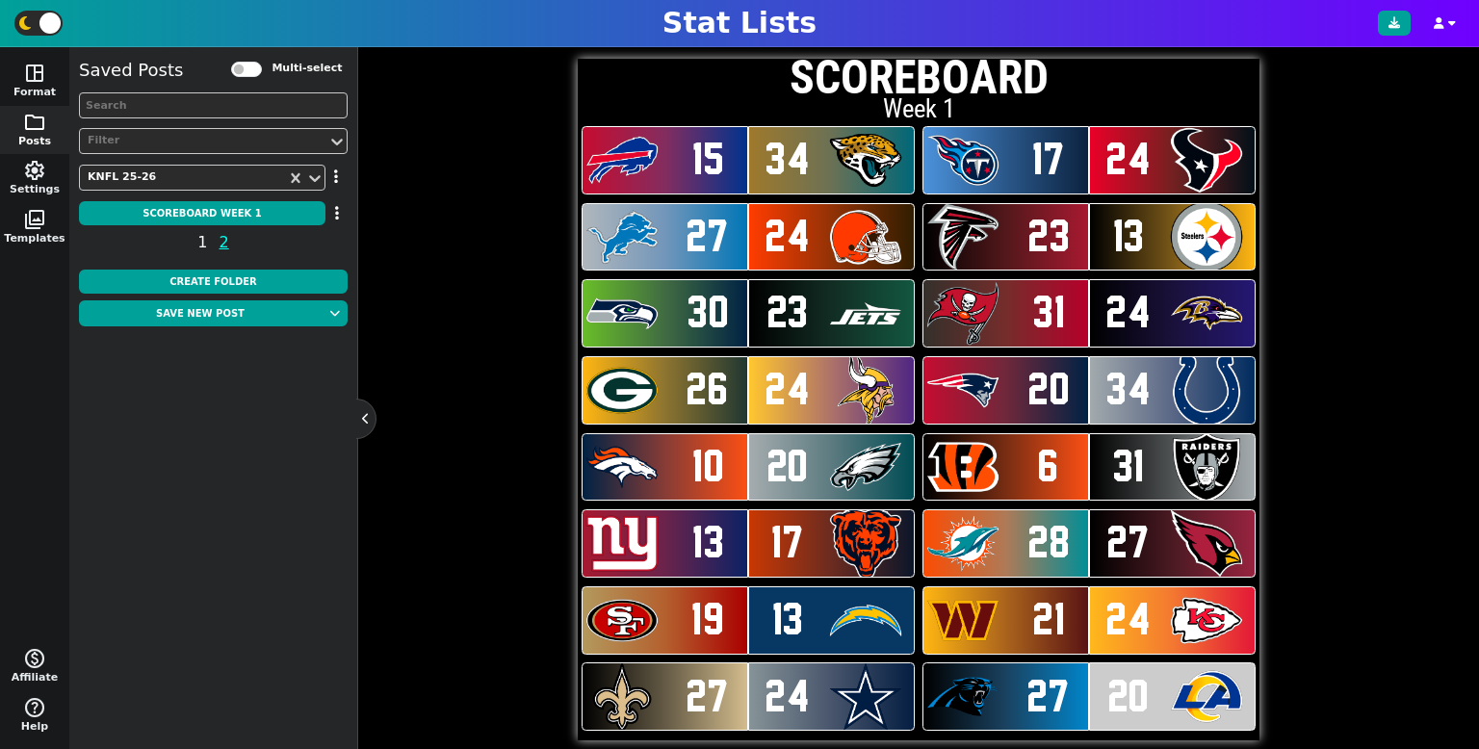
click at [205, 250] on span "1" at bounding box center [201, 242] width 15 height 24
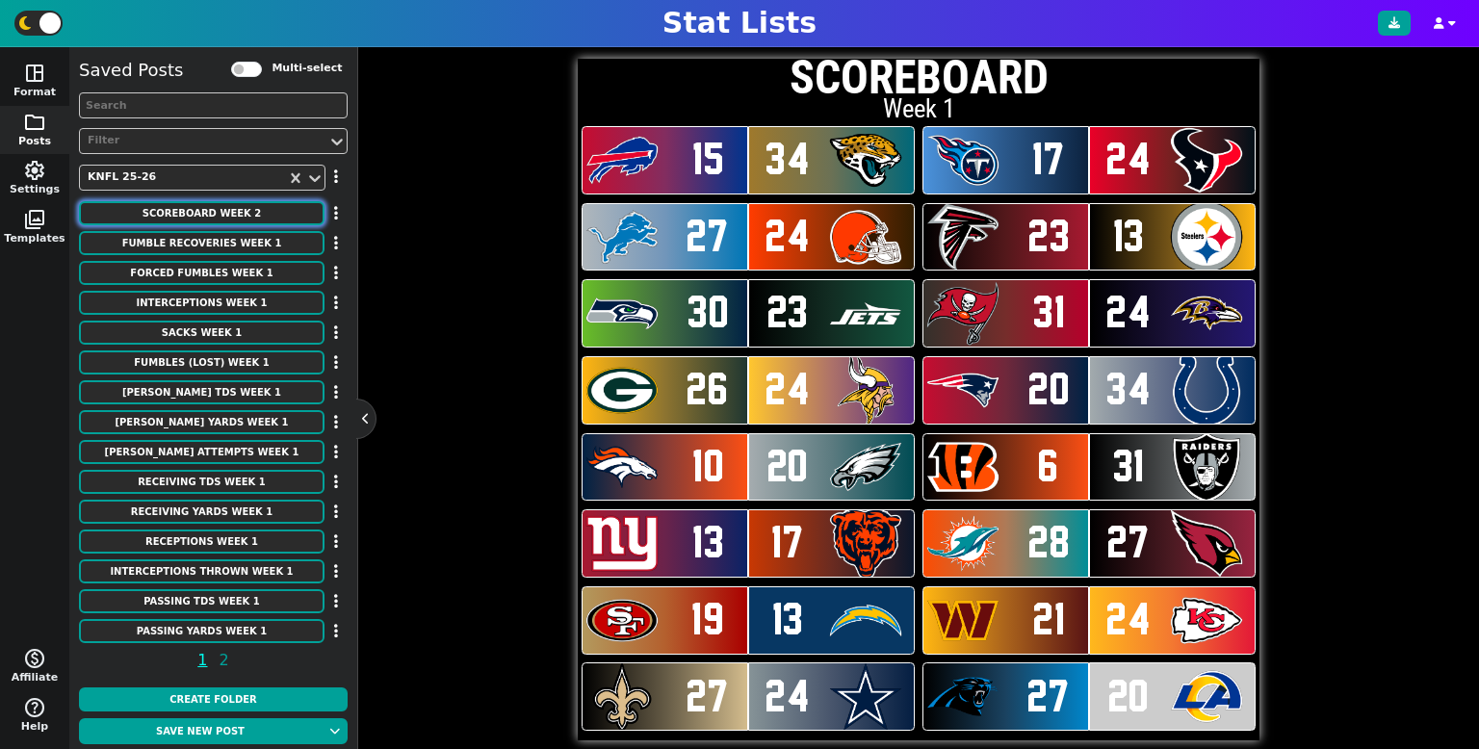
click at [216, 221] on button "SCOREBOARD Week 2" at bounding box center [201, 213] width 245 height 24
type textarea "Week 2"
type textarea "ARI SF [PERSON_NAME] TB CAR PHI MIA [MEDICAL_DATA] NO PIT CIN DAL GB LV IND LAR…"
type textarea "34 10 13 16 24 20 14 31 17 27 13 10 17 30 34 40 10 38 17 30 14 20 24 21 28 24 2…"
type textarea "OT"
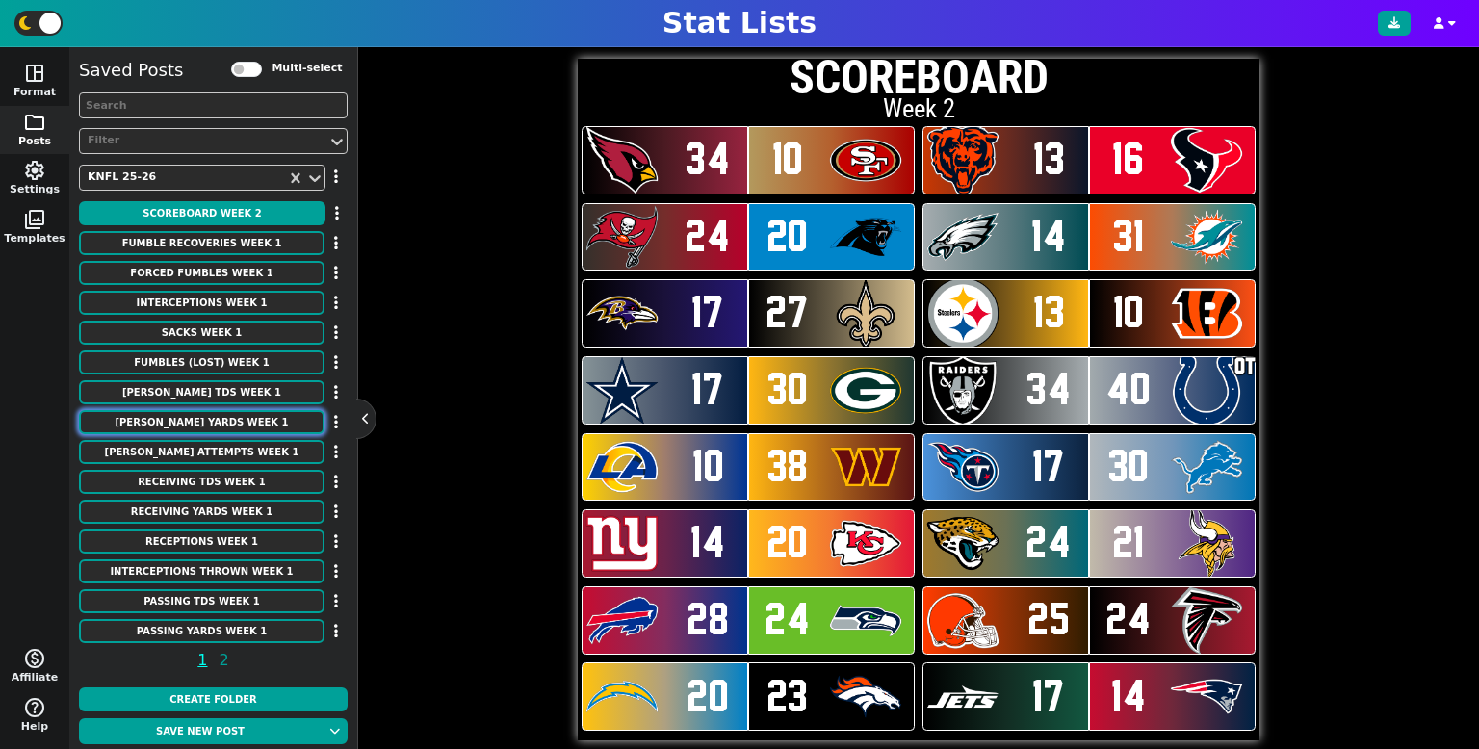
click at [208, 413] on button "[PERSON_NAME] Yards Week 1" at bounding box center [201, 422] width 245 height 24
type textarea "[PERSON_NAME] Yards"
type textarea "Through Week 1"
type textarea "ATL CAR SF TEN NYJ LV JAX IND HOU [MEDICAL_DATA]"
type textarea "[PERSON_NAME] [PERSON_NAME] [PERSON_NAME] [PERSON_NAME] [PERSON_NAME] [PERSON_N…"
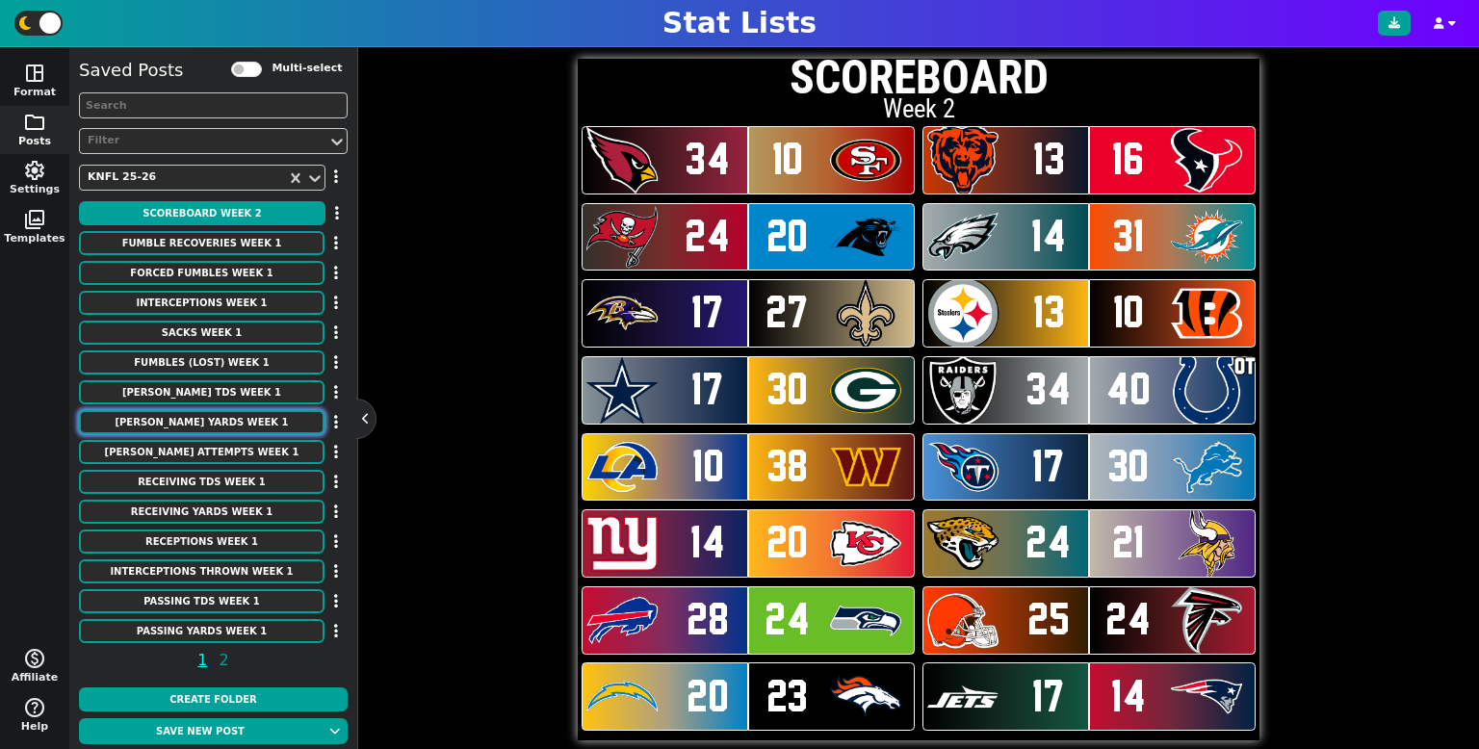
type textarea "118 115 113 109 102 101 100 100 90 77"
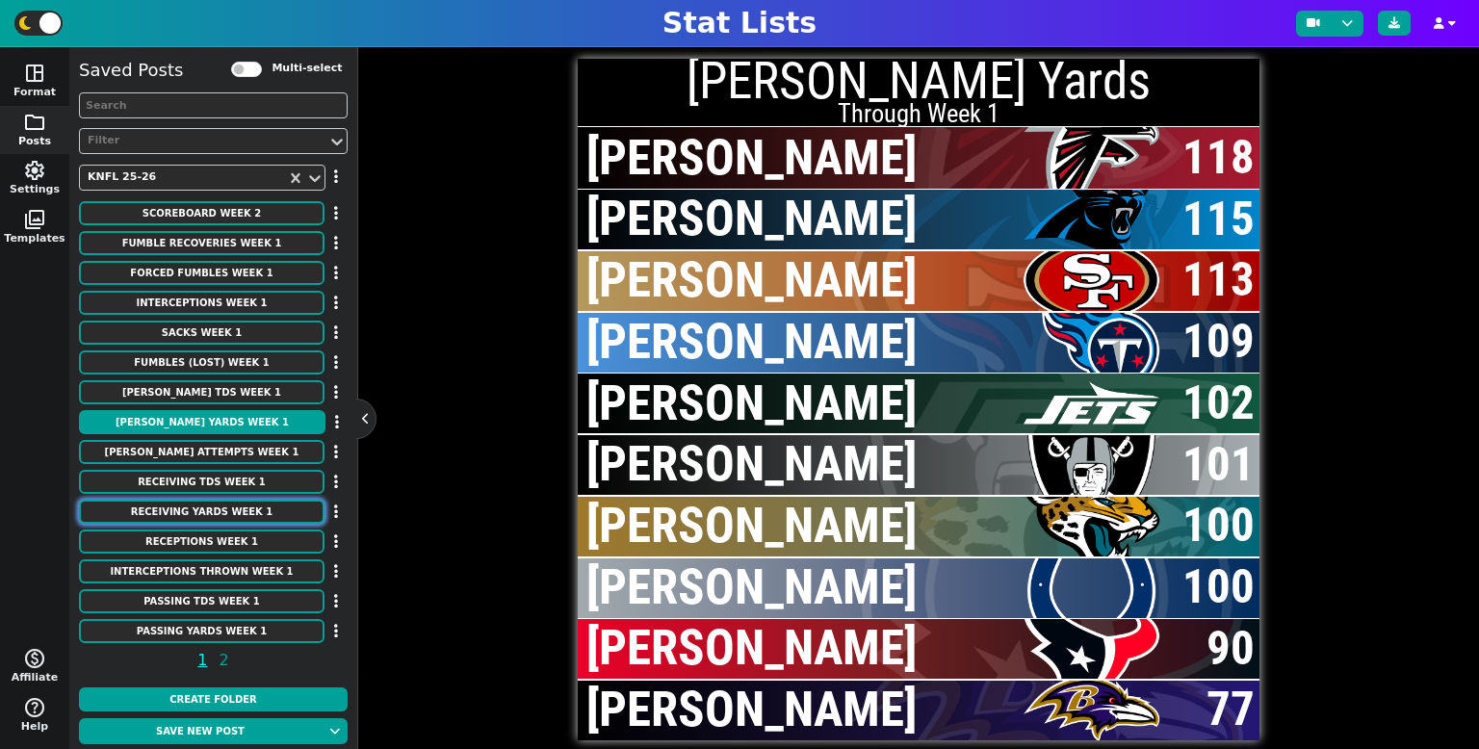
click at [227, 521] on button "Receiving Yards Week 1" at bounding box center [201, 512] width 245 height 24
type textarea "Receiving Yards"
type textarea "TB WAS SEA MIN MIA JAX KC LAR SEA NYJ"
type textarea "[PERSON_NAME] [PERSON_NAME] [PERSON_NAME] [PERSON_NAME] [PERSON_NAME] [PERSON_N…"
type textarea "134 128 122 121 119 117 116 109 101 101"
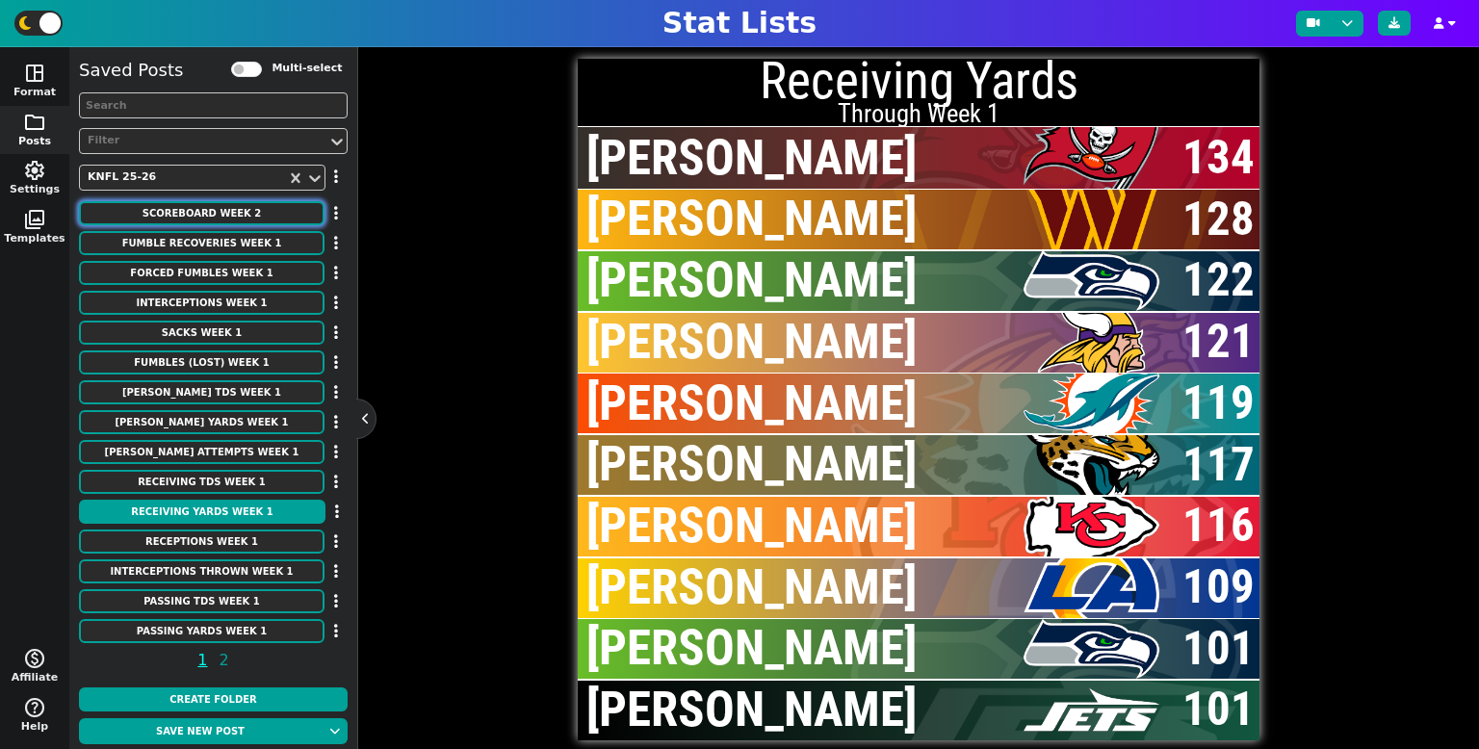
click at [168, 214] on button "SCOREBOARD Week 2" at bounding box center [201, 213] width 245 height 24
type textarea "SCOREBOARD"
type textarea "Week 2"
type textarea "ARI SF [PERSON_NAME] TB CAR PHI MIA [MEDICAL_DATA] NO PIT CIN DAL GB LV IND LAR…"
type textarea "34 10 13 16 24 20 14 31 17 27 13 10 17 30 34 40 10 38 17 30 14 20 24 21 28 24 2…"
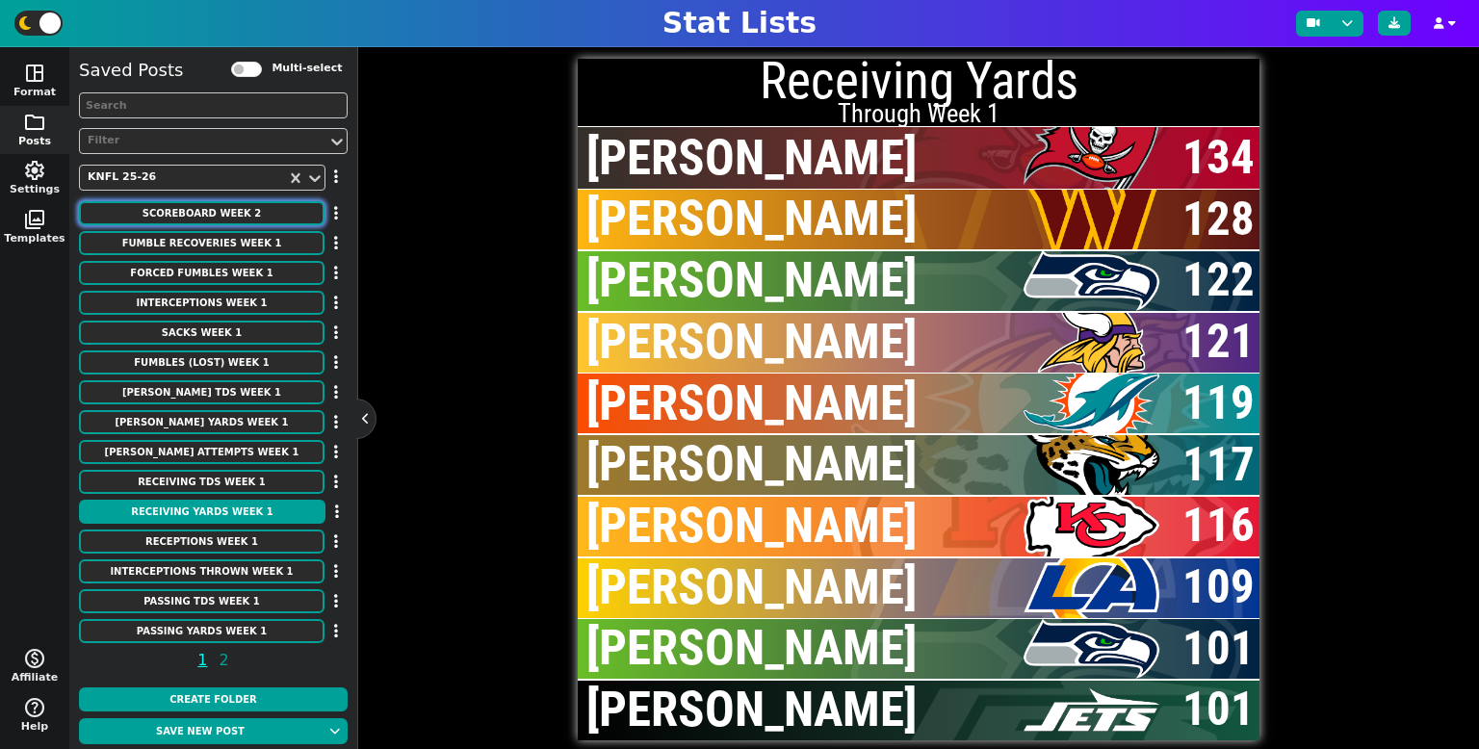
type textarea "OT"
